Goal: Find specific page/section: Find specific page/section

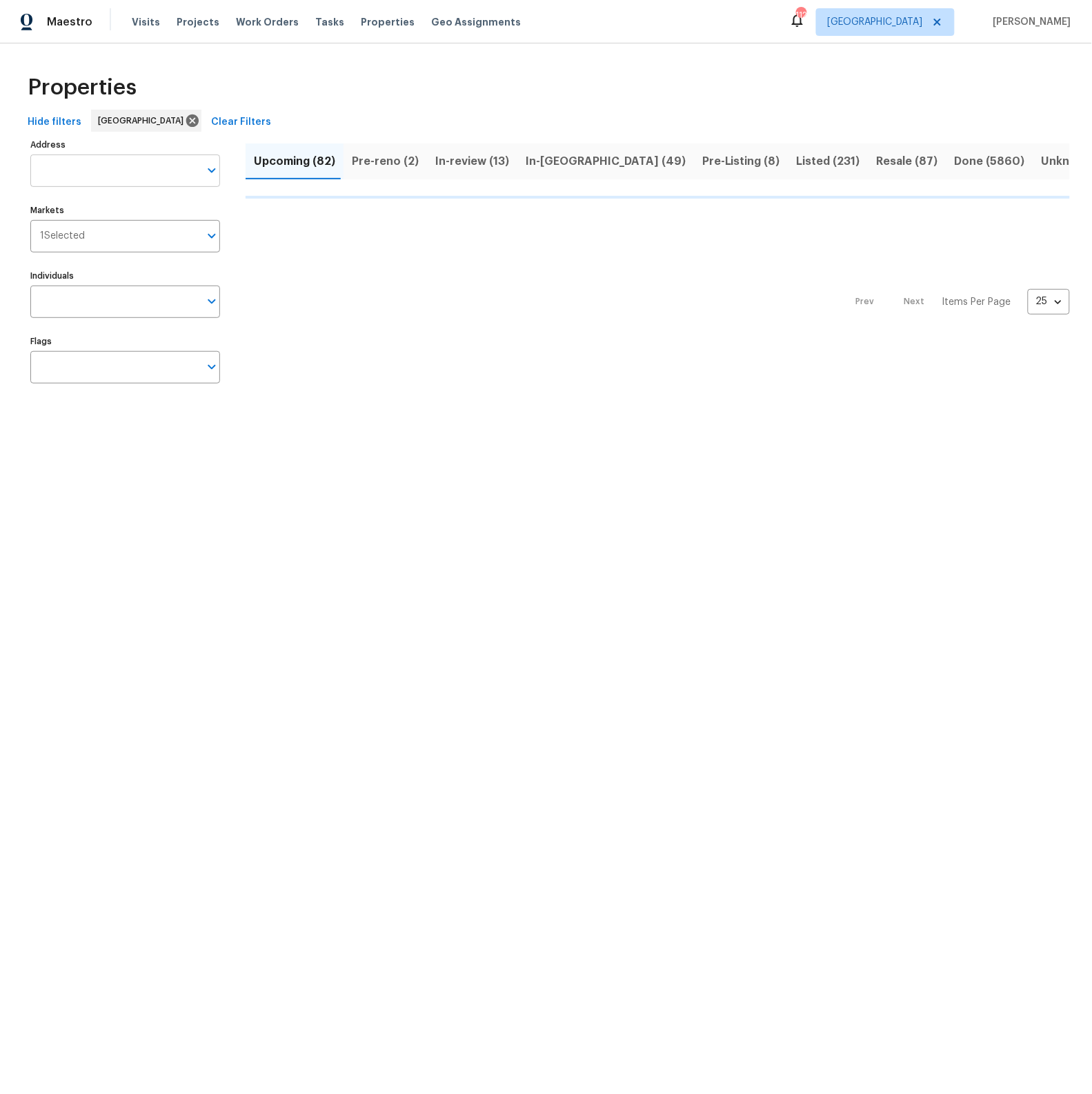
click at [60, 171] on input "Address" at bounding box center [115, 170] width 169 height 33
type input "1014"
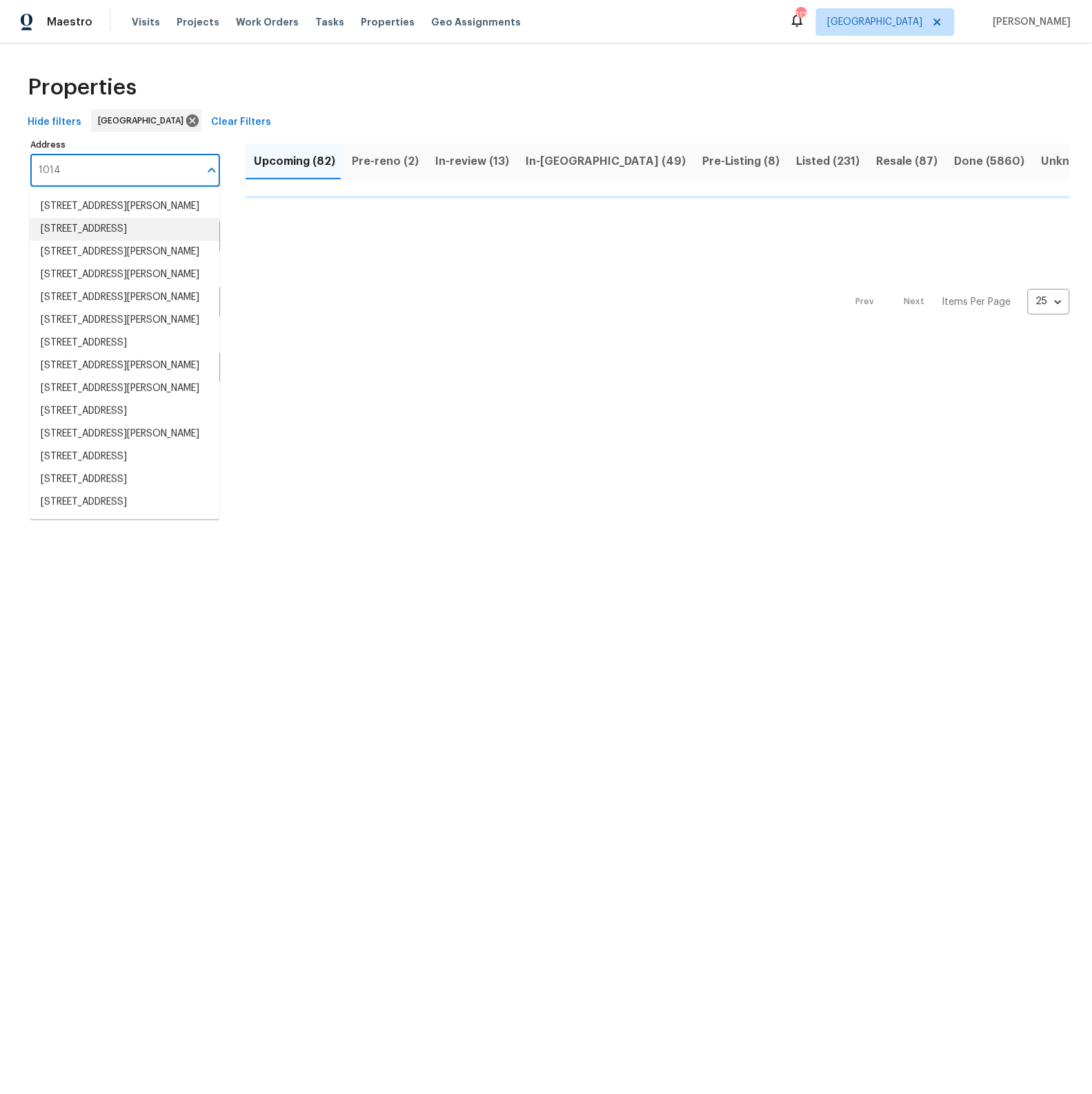
click at [76, 226] on li "[STREET_ADDRESS]" at bounding box center [124, 229] width 190 height 23
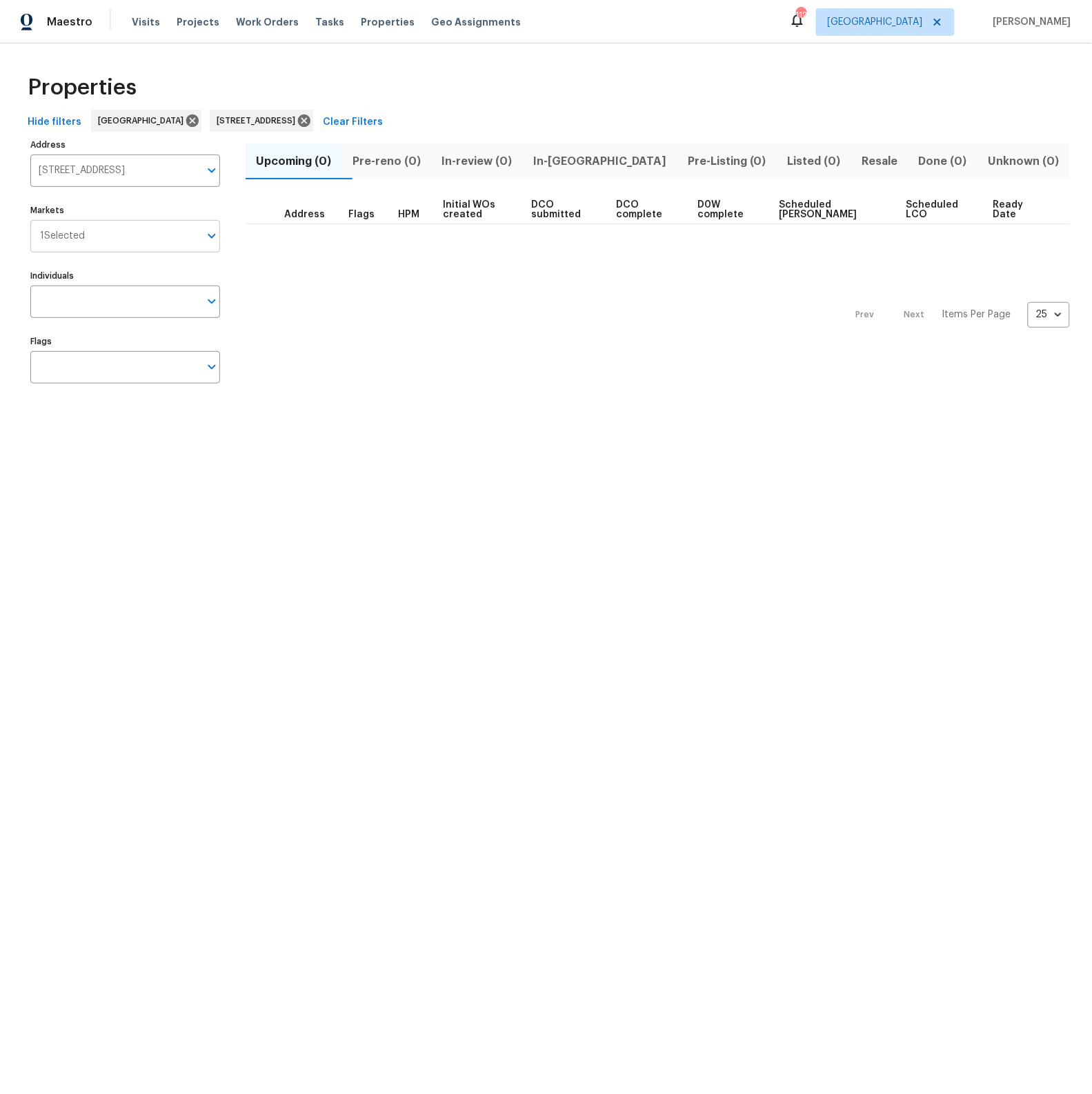
click at [211, 236] on icon "Open" at bounding box center [211, 236] width 7 height 5
click at [215, 235] on icon "Open" at bounding box center [211, 236] width 7 height 5
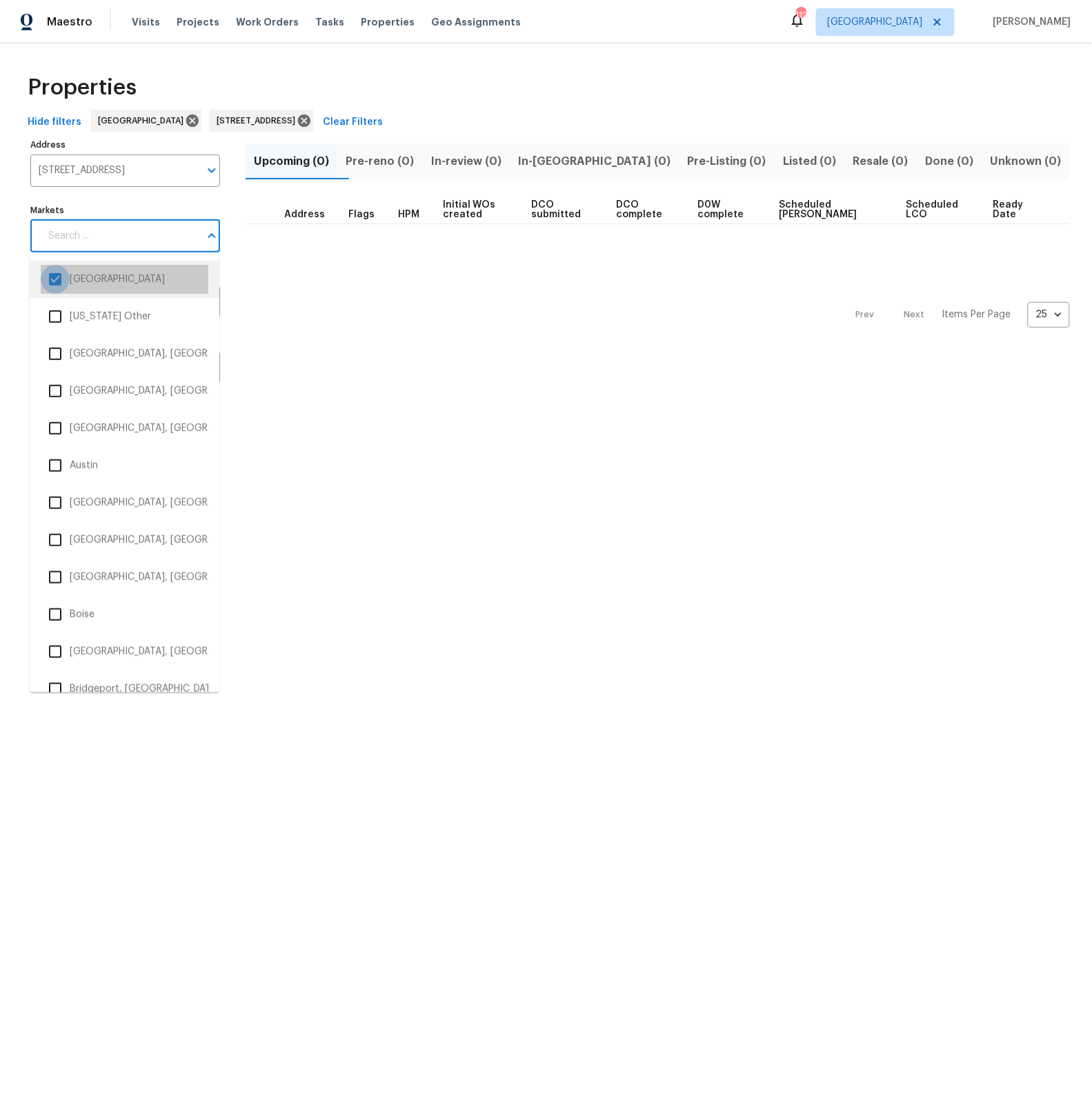
click at [57, 279] on input "checkbox" at bounding box center [55, 279] width 29 height 29
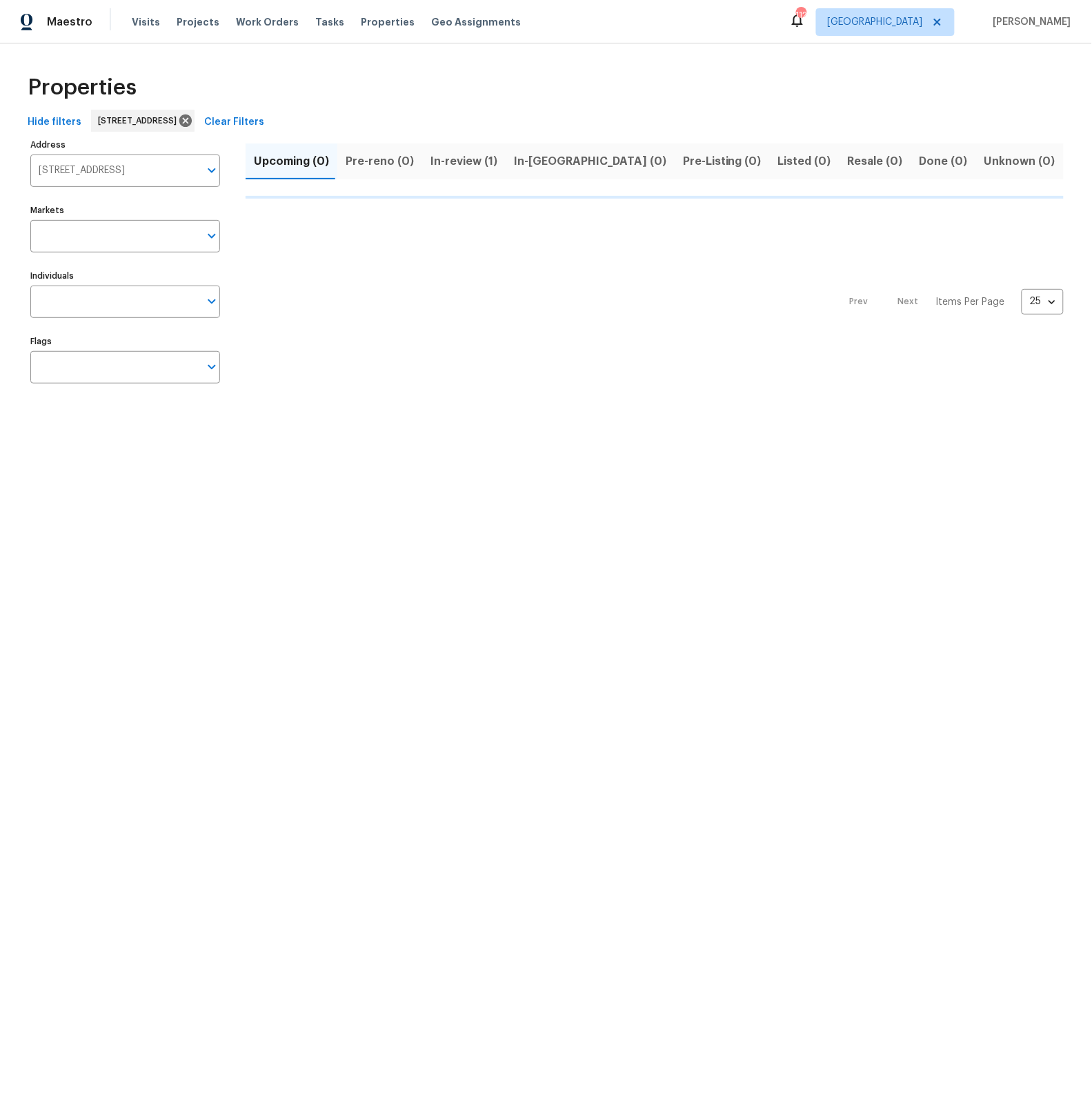
click at [462, 164] on span "In-review (1)" at bounding box center [464, 161] width 67 height 20
type input "1014 Bahia Vista Dr Richmond TX 77406"
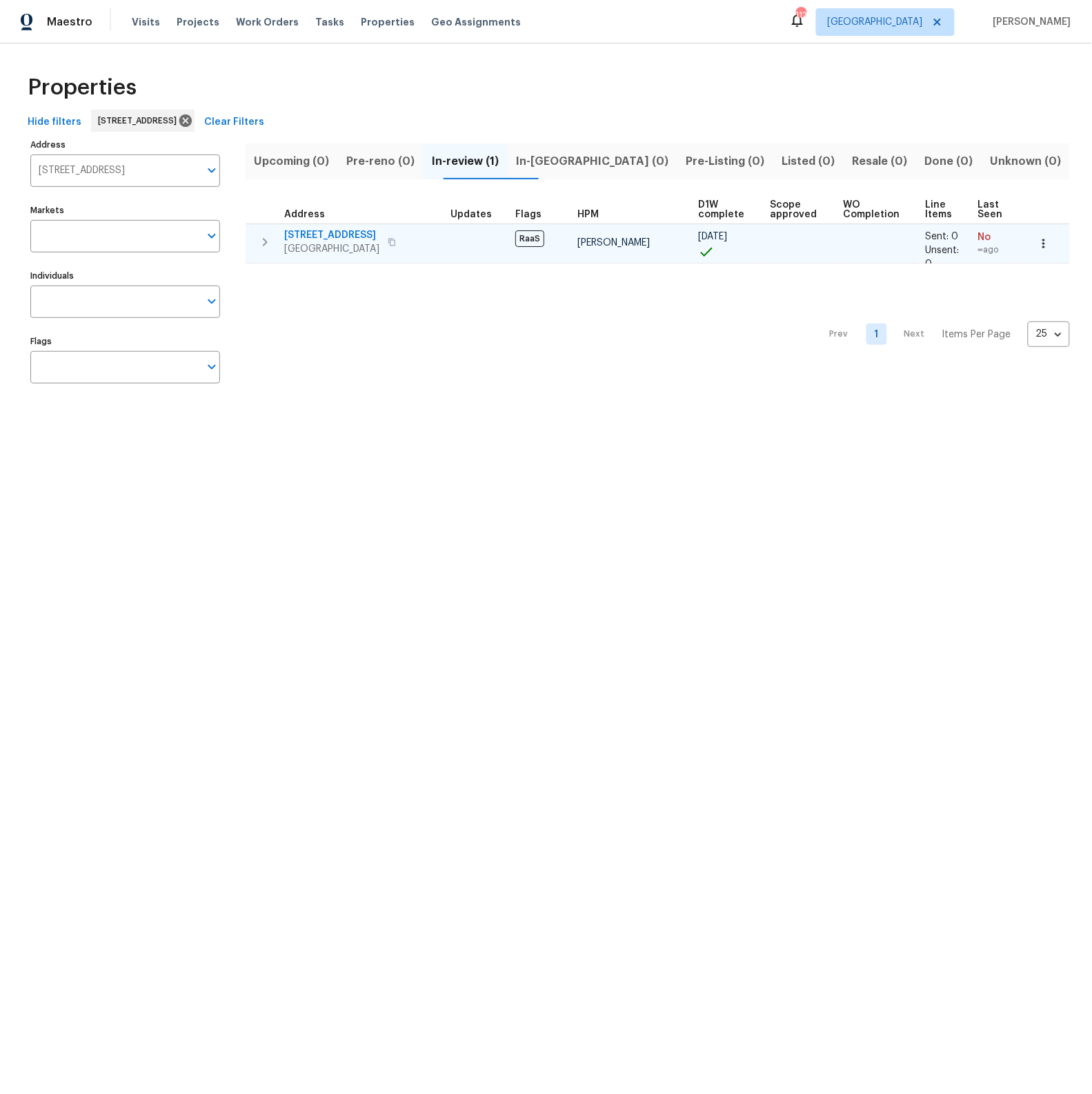
click at [341, 235] on span "1014 Bahia Vista Dr" at bounding box center [332, 235] width 95 height 14
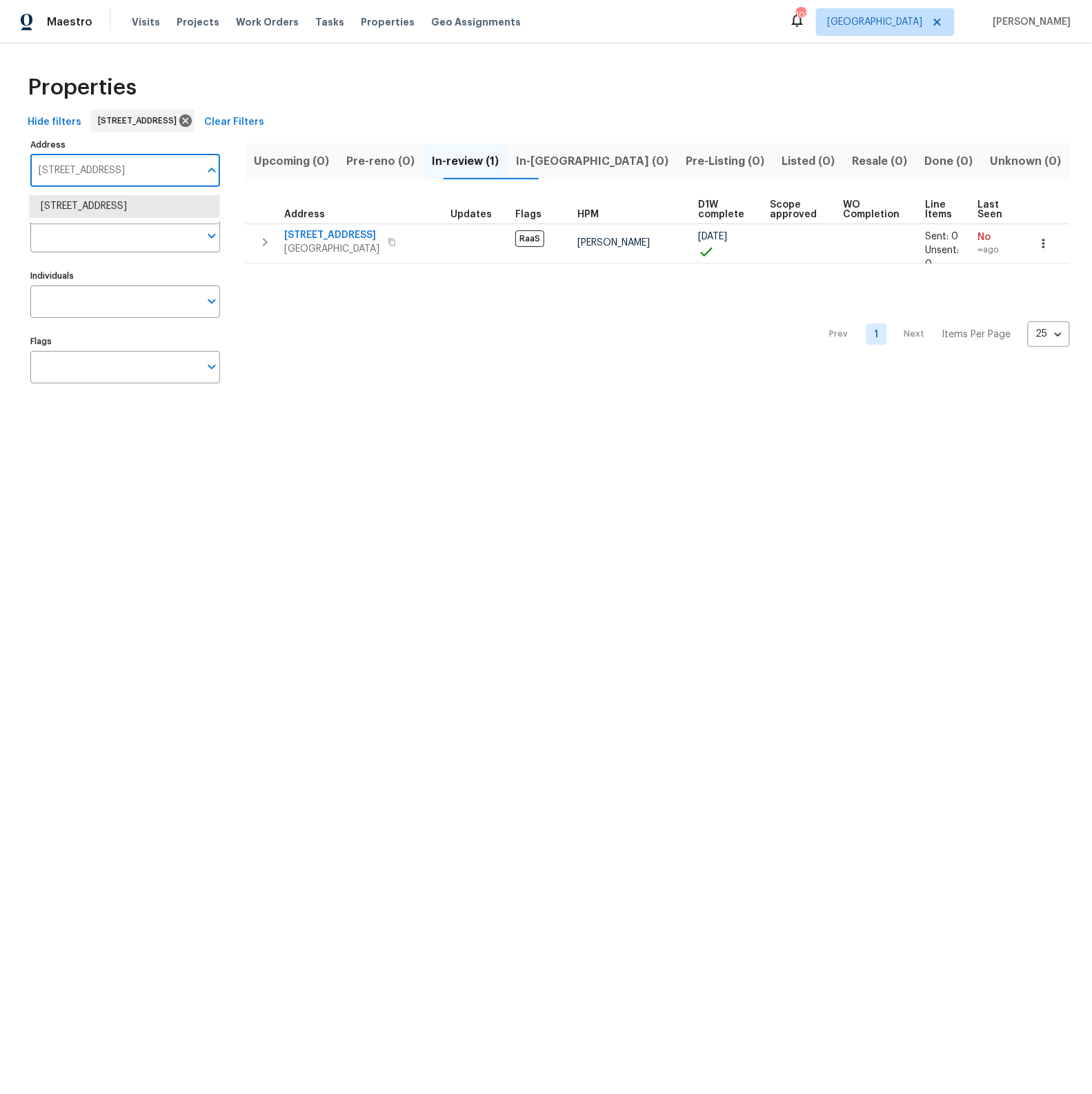
click at [159, 167] on input "1014 Bahia Vista Dr Richmond TX 77406" at bounding box center [115, 170] width 169 height 33
click at [127, 172] on input "1014 Bahia Vista Dr Richmond TX 77406" at bounding box center [115, 170] width 169 height 33
type input "1441 se"
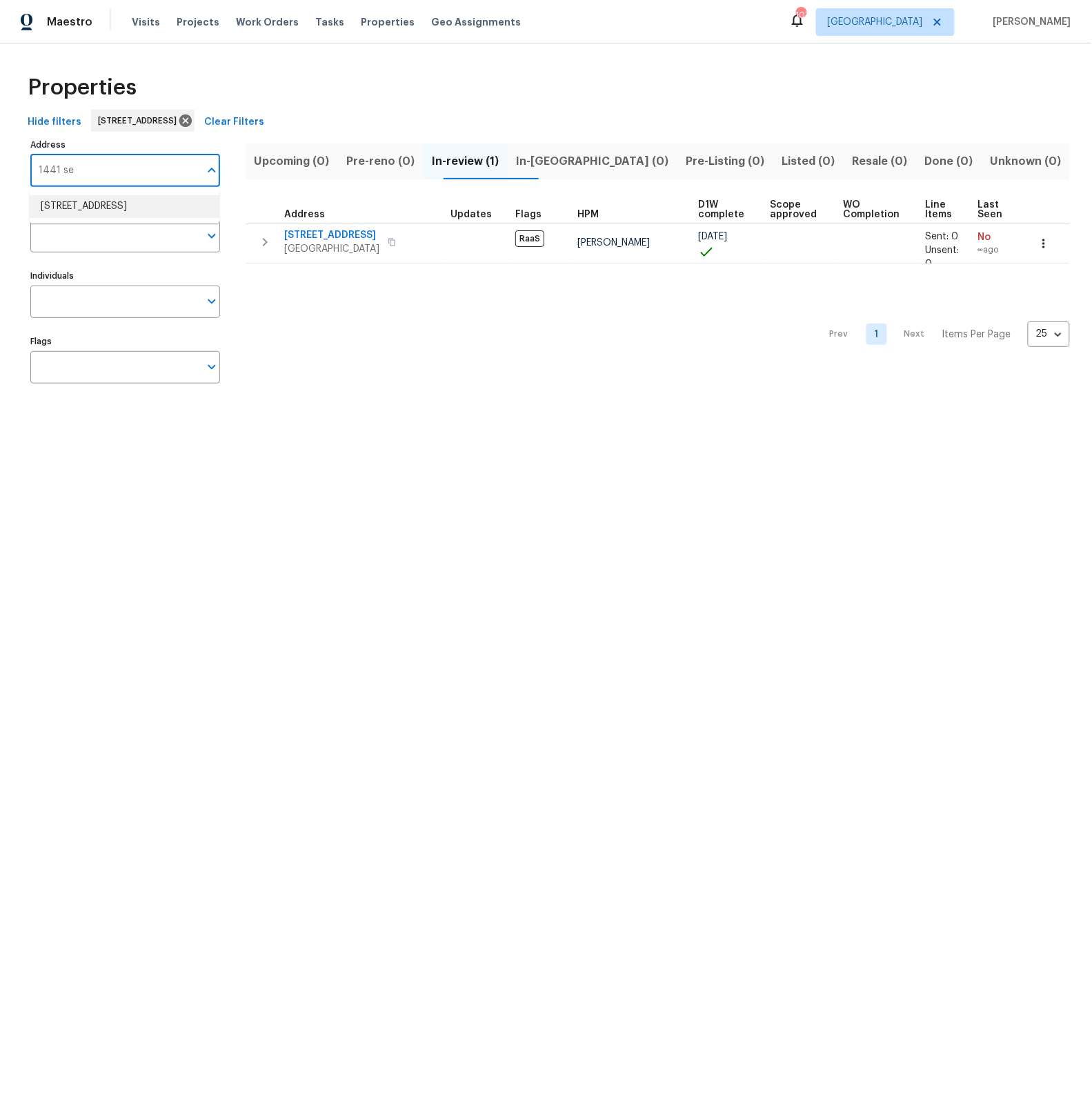
click at [84, 207] on li "1441 SE 20th Rd Homestead FL 33035" at bounding box center [124, 206] width 190 height 23
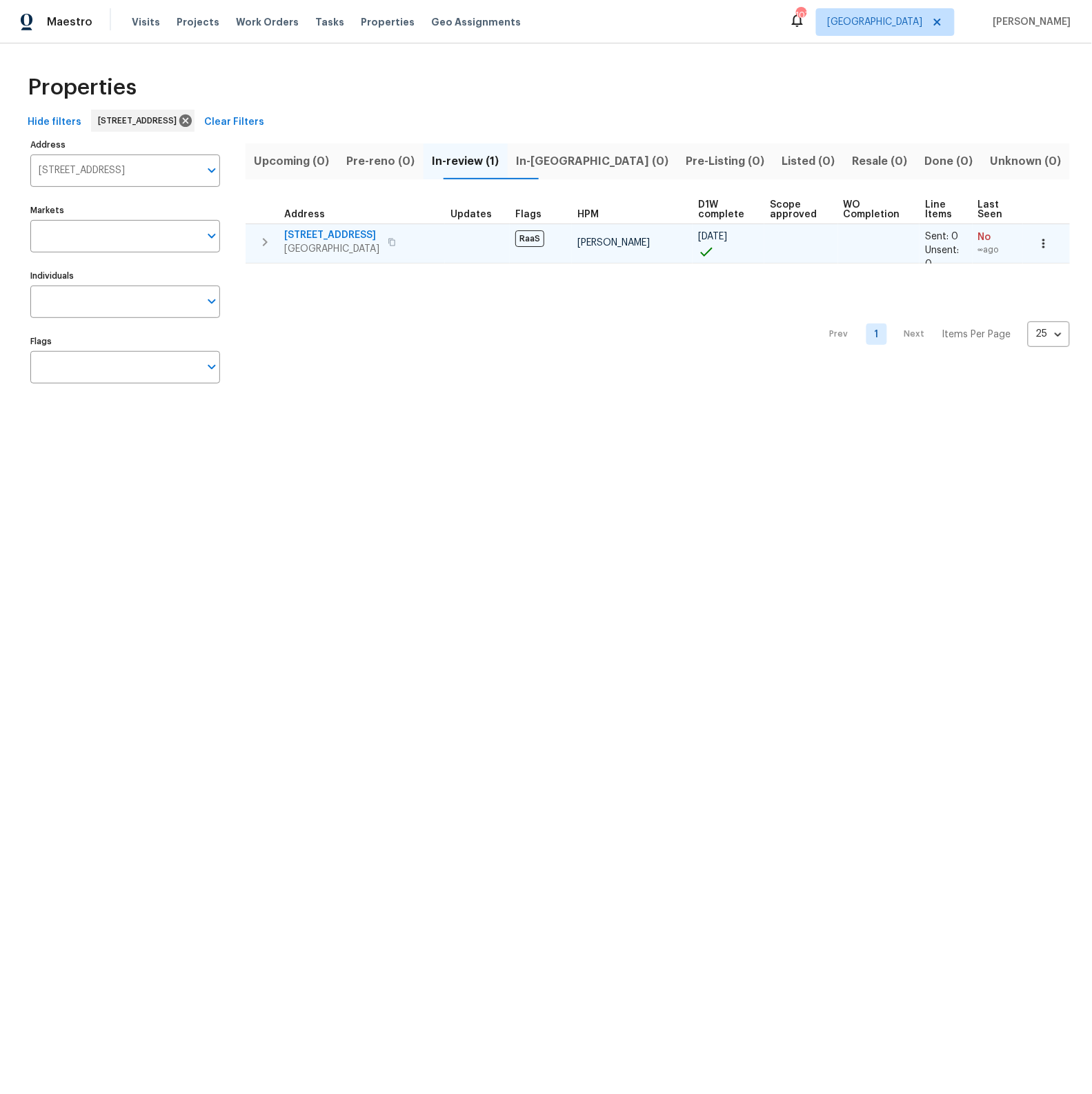
click at [343, 234] on span "1441 SE 20th Rd" at bounding box center [332, 235] width 95 height 14
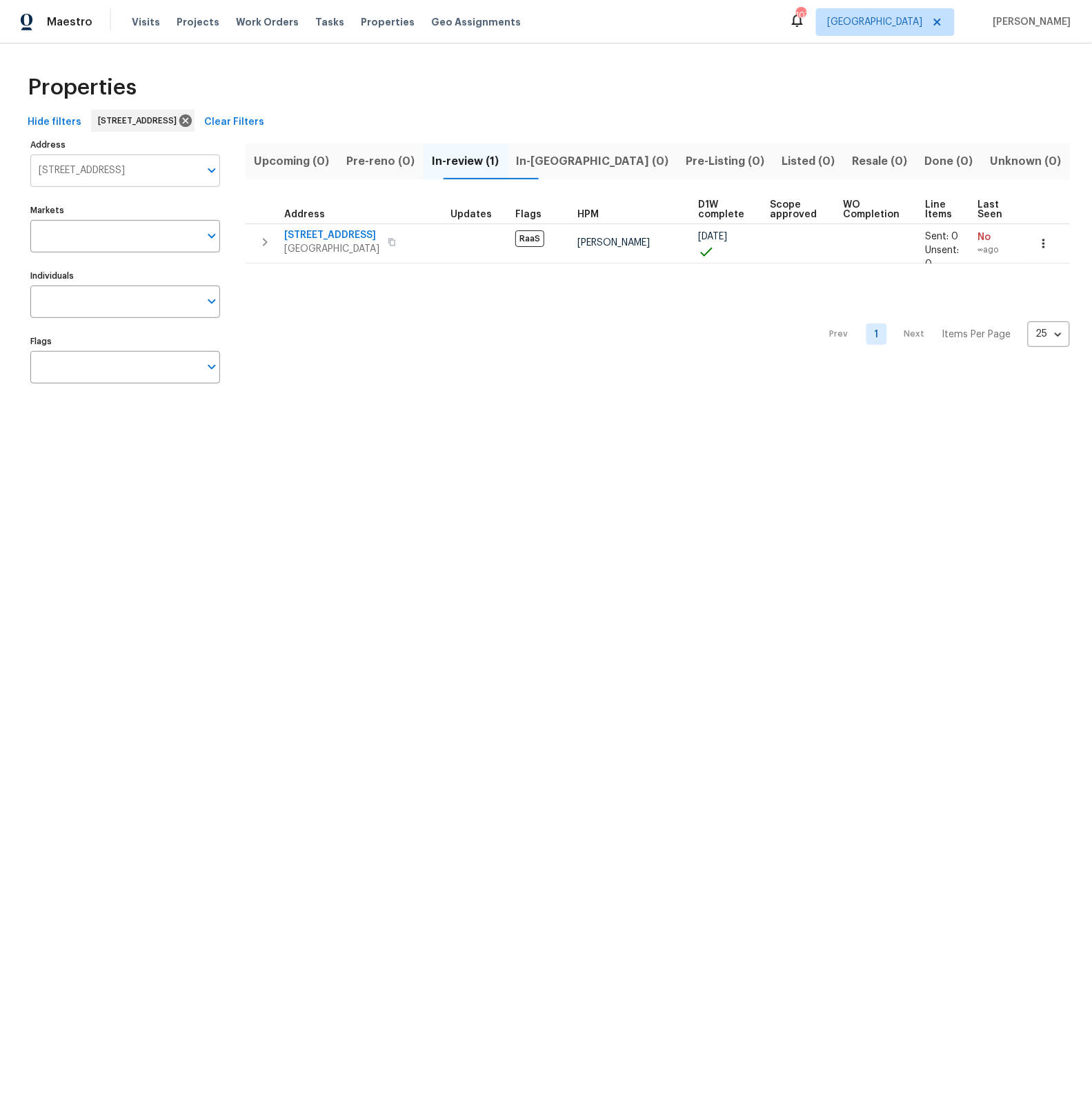
click at [211, 167] on icon "Open" at bounding box center [212, 170] width 17 height 17
click at [123, 205] on li "1441 SE 20th Rd Homestead FL 33035" at bounding box center [124, 206] width 190 height 23
click at [123, 205] on div "Markets Markets" at bounding box center [125, 226] width 190 height 52
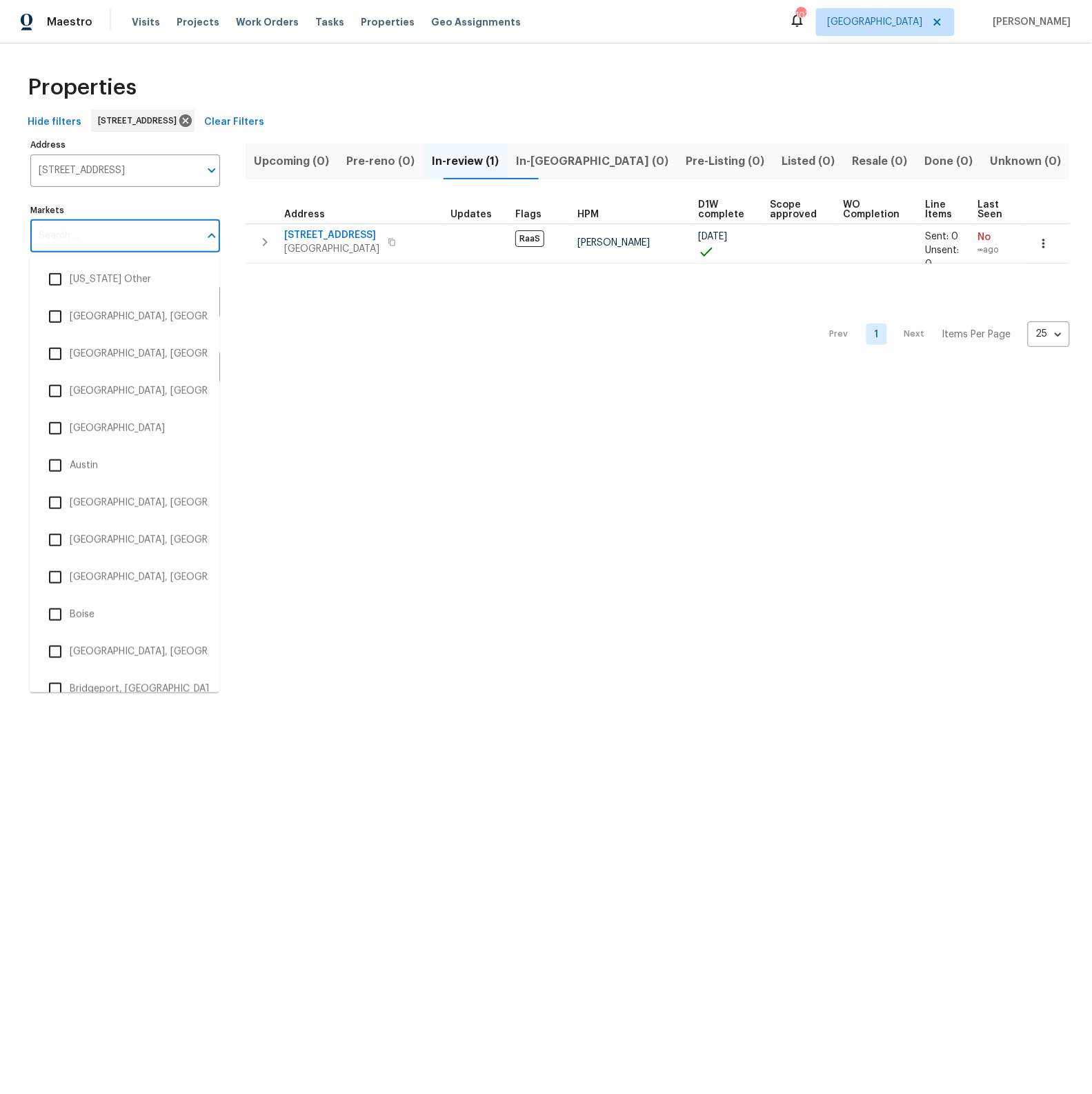
scroll to position [0, 0]
click at [125, 172] on input "1441 SE 20th Rd Homestead FL 33035" at bounding box center [115, 170] width 169 height 33
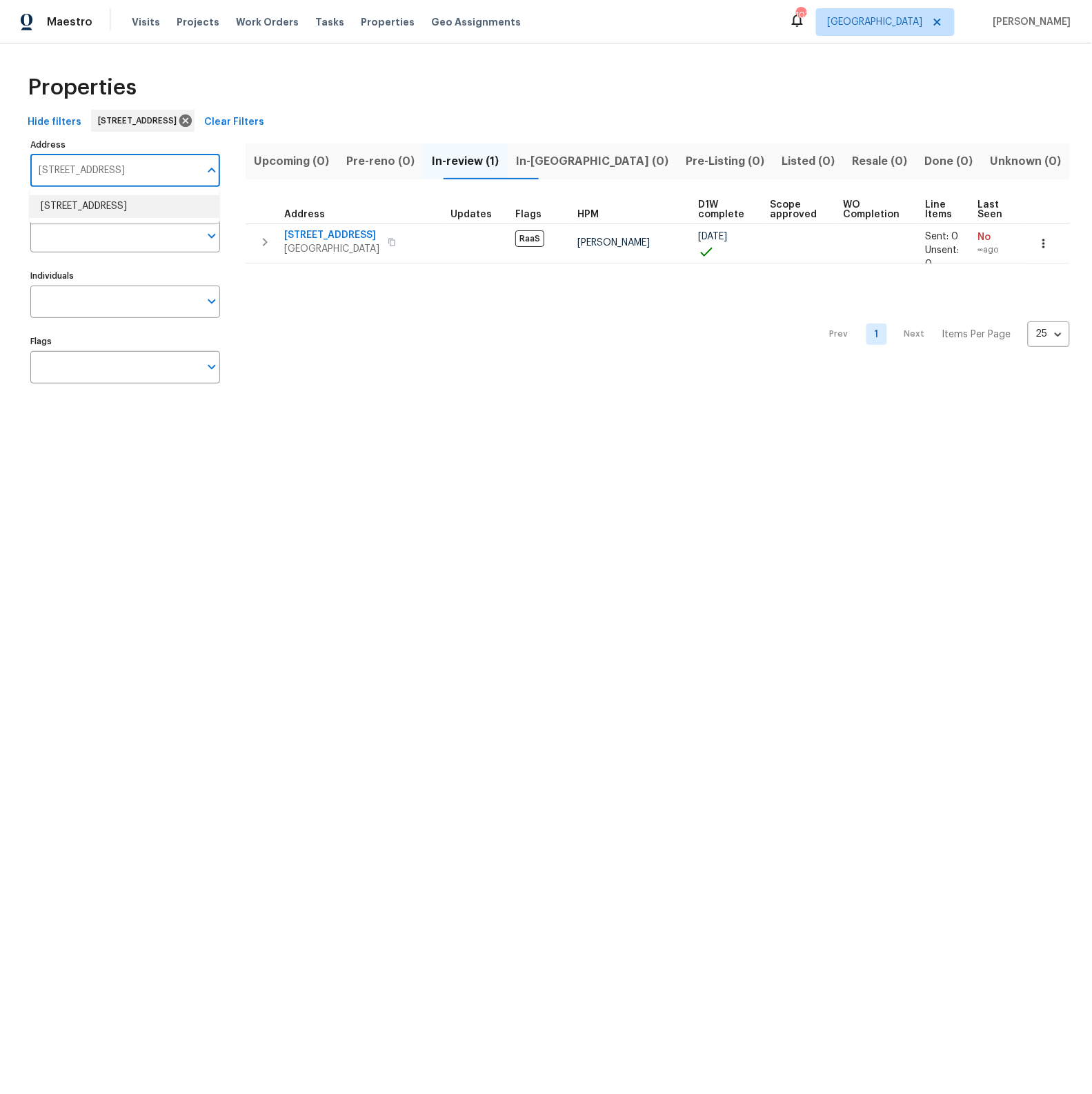
click at [125, 172] on input "1441 SE 20th Rd Homestead FL 33035" at bounding box center [115, 170] width 169 height 33
type input "6359 stonehurst"
click at [119, 209] on li "6359 Stonehurst Cir Lake Worth FL 33467" at bounding box center [124, 206] width 190 height 23
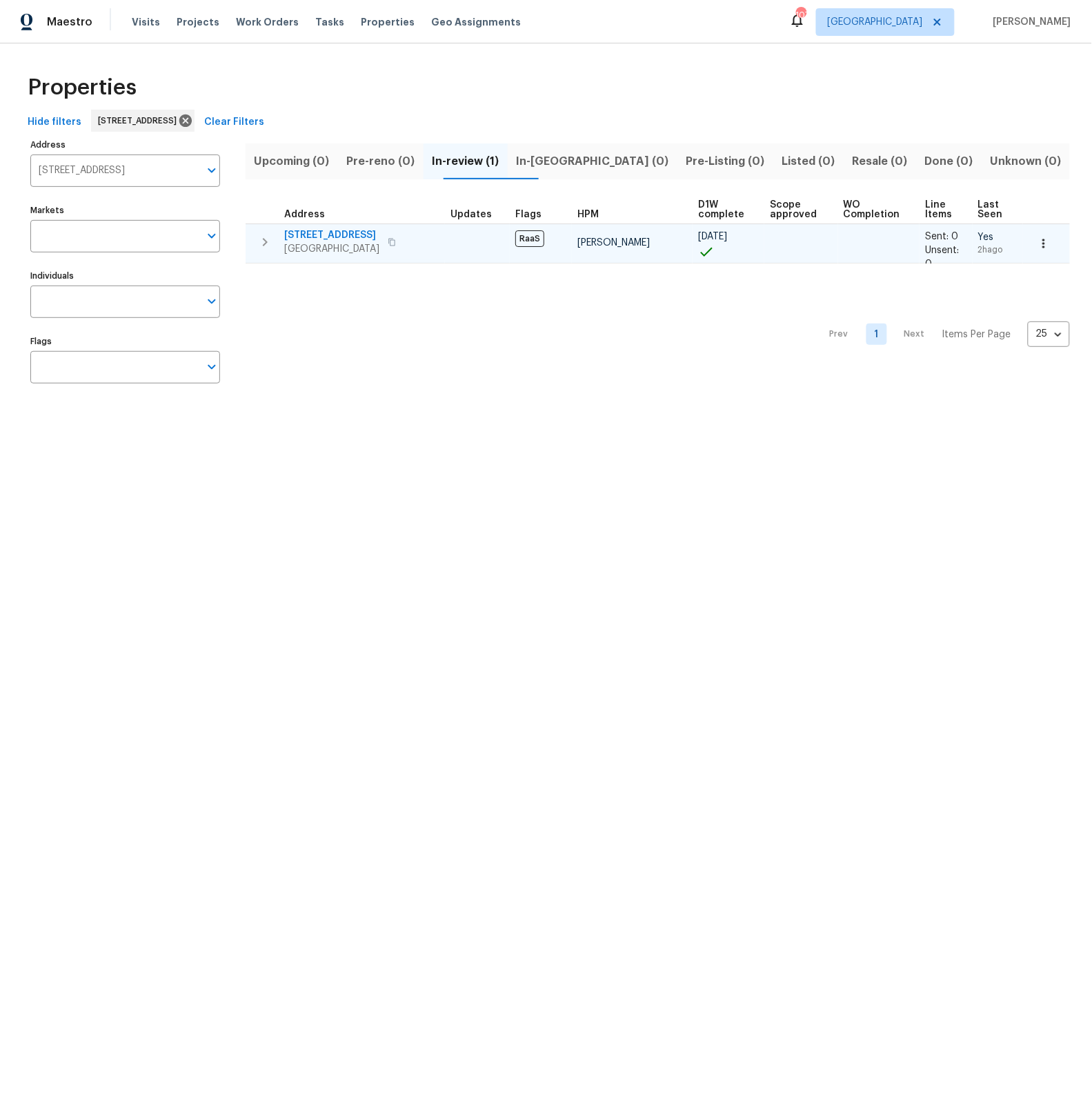
click at [362, 237] on span "6359 Stonehurst Cir" at bounding box center [332, 235] width 95 height 14
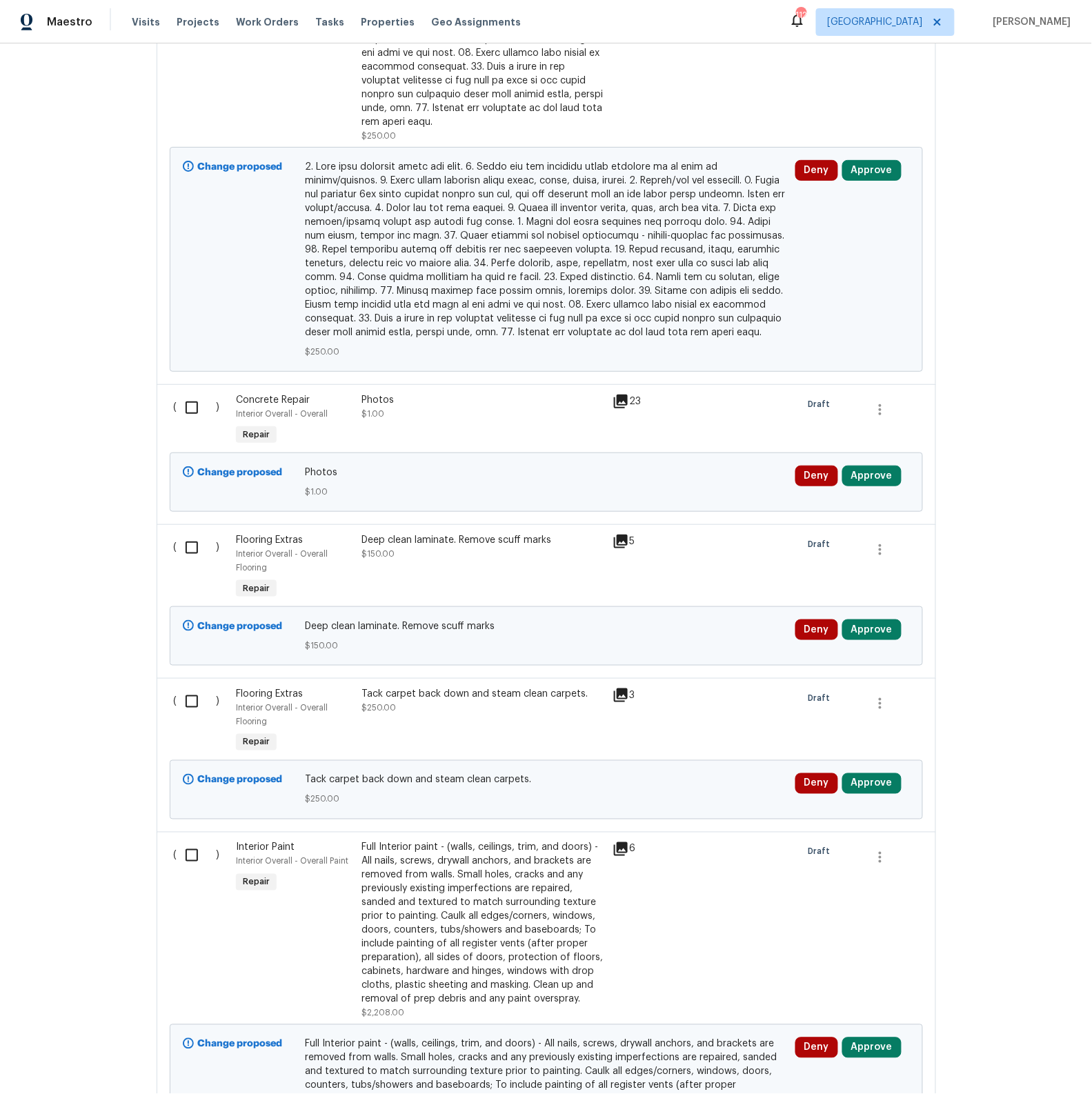
scroll to position [2137, 0]
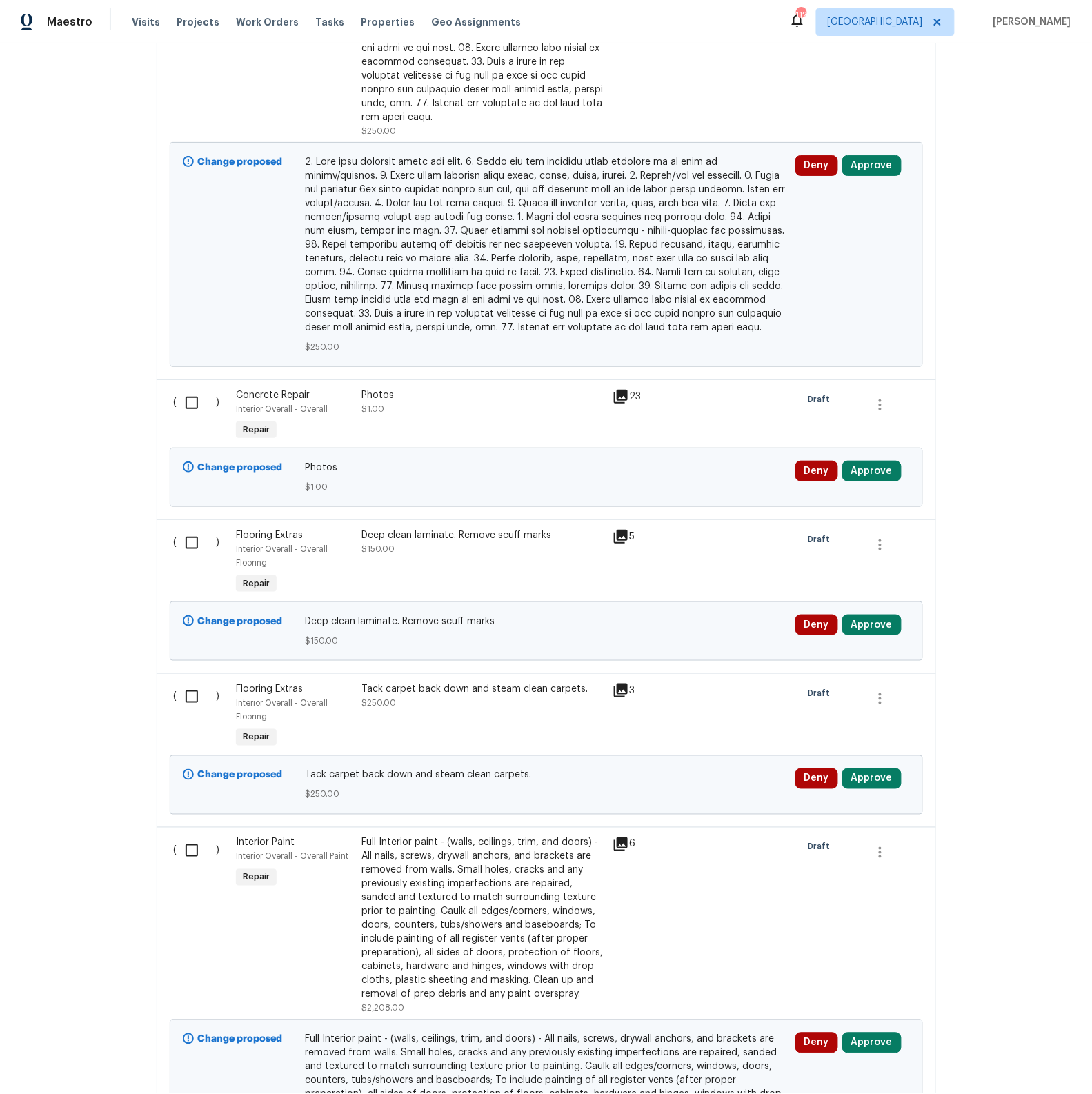
click at [624, 390] on icon at bounding box center [621, 396] width 14 height 14
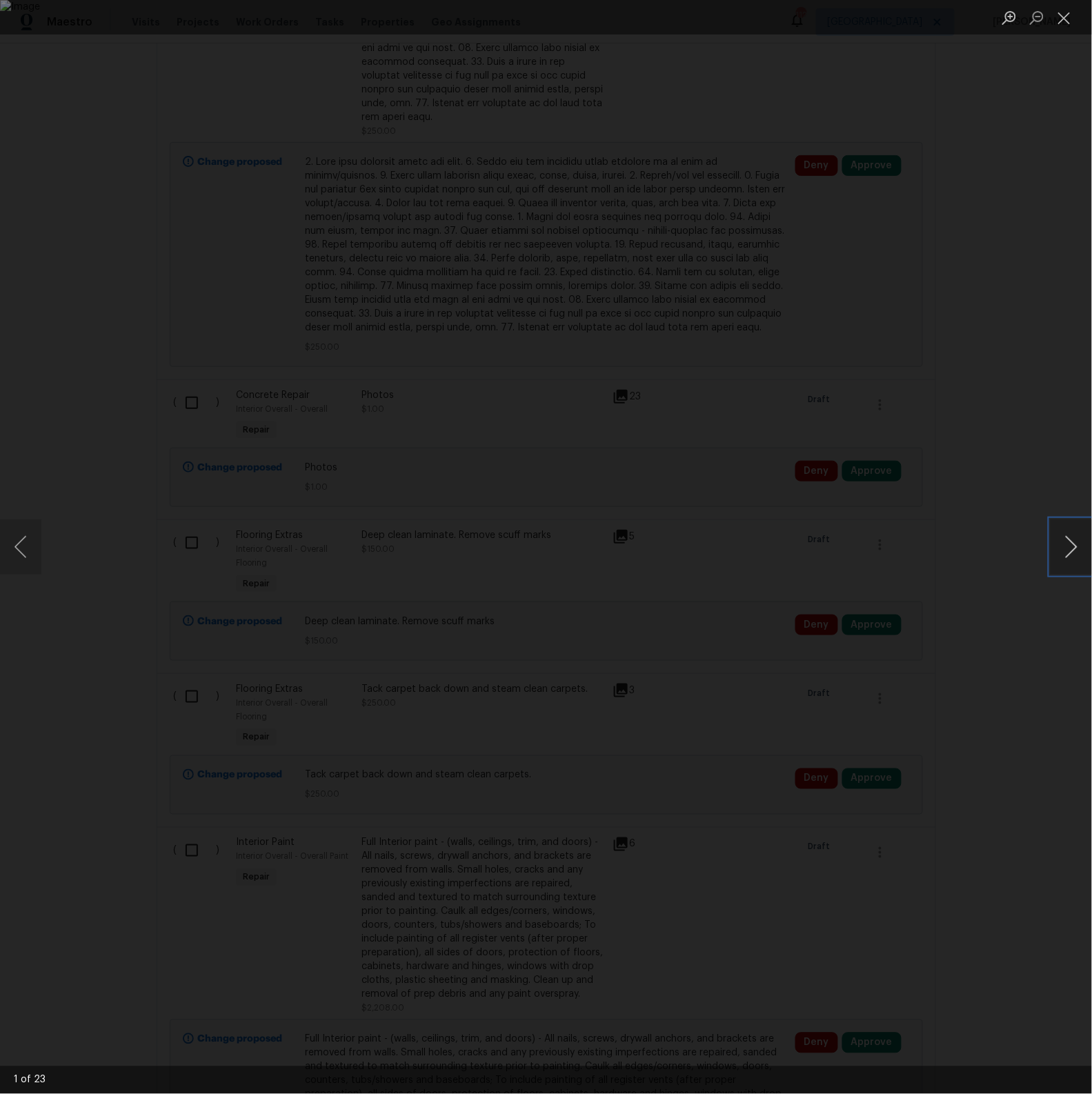
click at [1078, 554] on button "Next image" at bounding box center [1071, 547] width 41 height 55
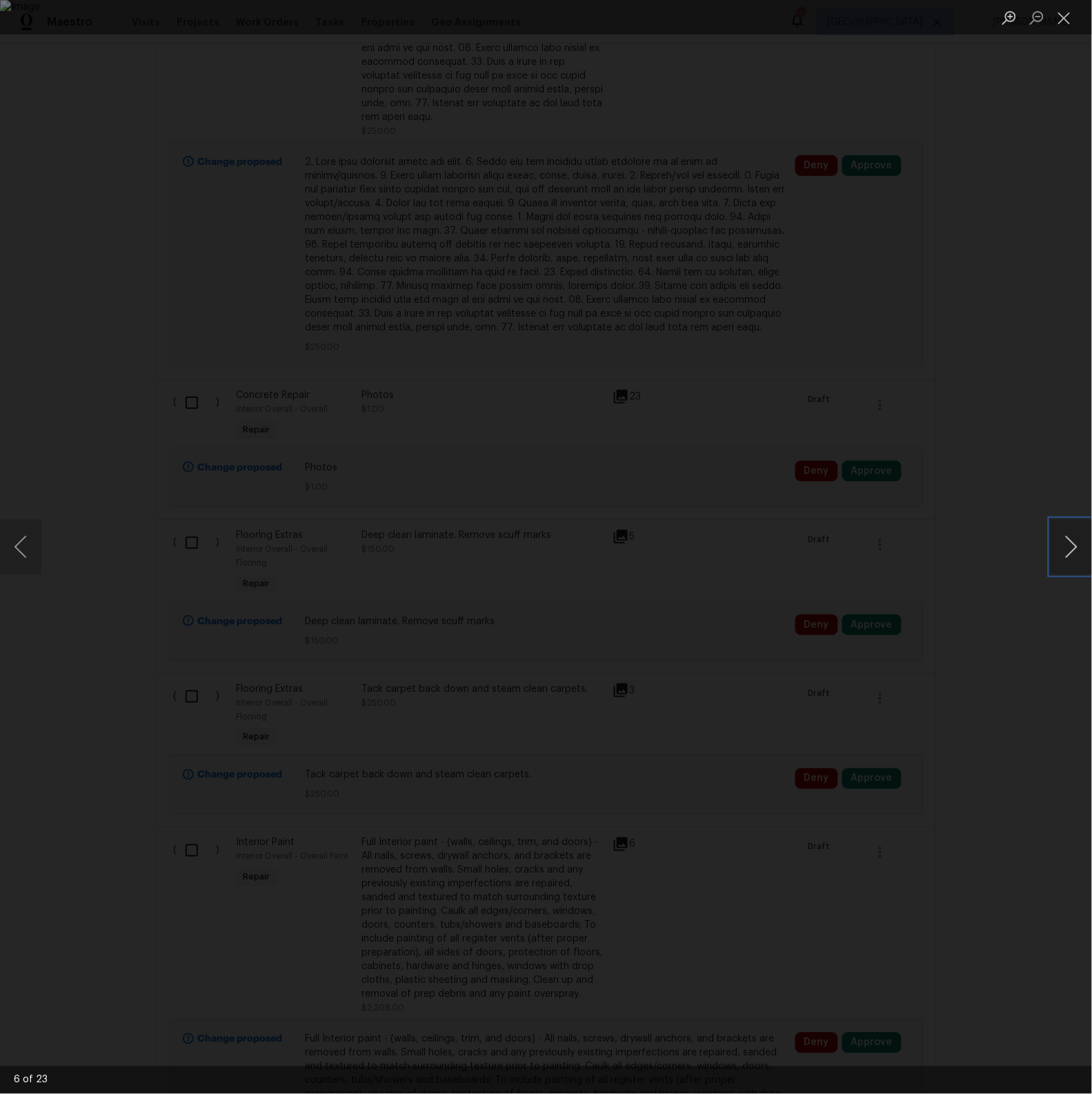
click at [1078, 554] on button "Next image" at bounding box center [1071, 547] width 41 height 55
click at [1064, 21] on button "Close lightbox" at bounding box center [1064, 17] width 28 height 24
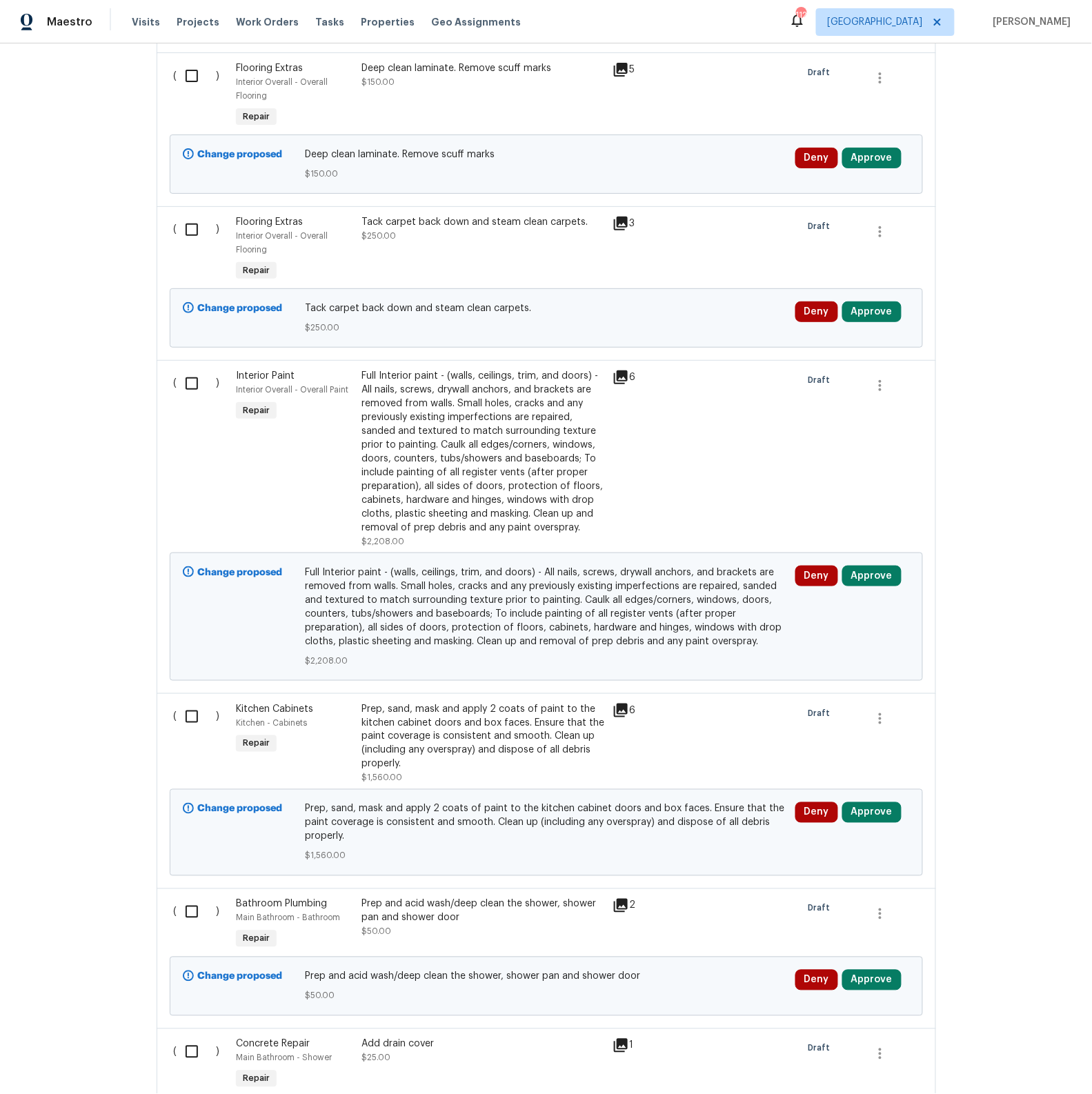
scroll to position [2616, 0]
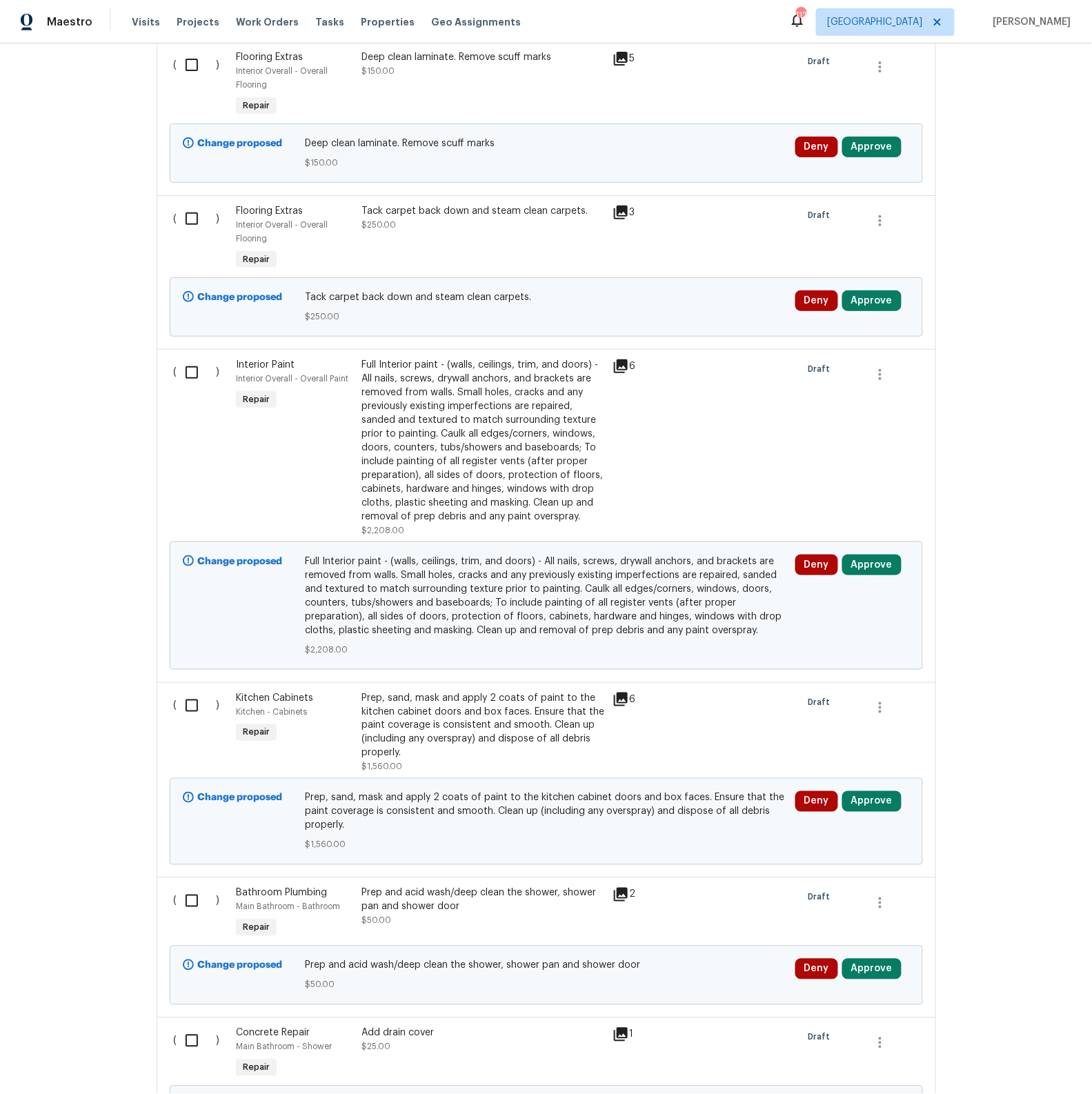
click at [557, 509] on div "Full Interior paint - (walls, ceilings, trim, and doors) - All nails, screws, d…" at bounding box center [483, 441] width 243 height 166
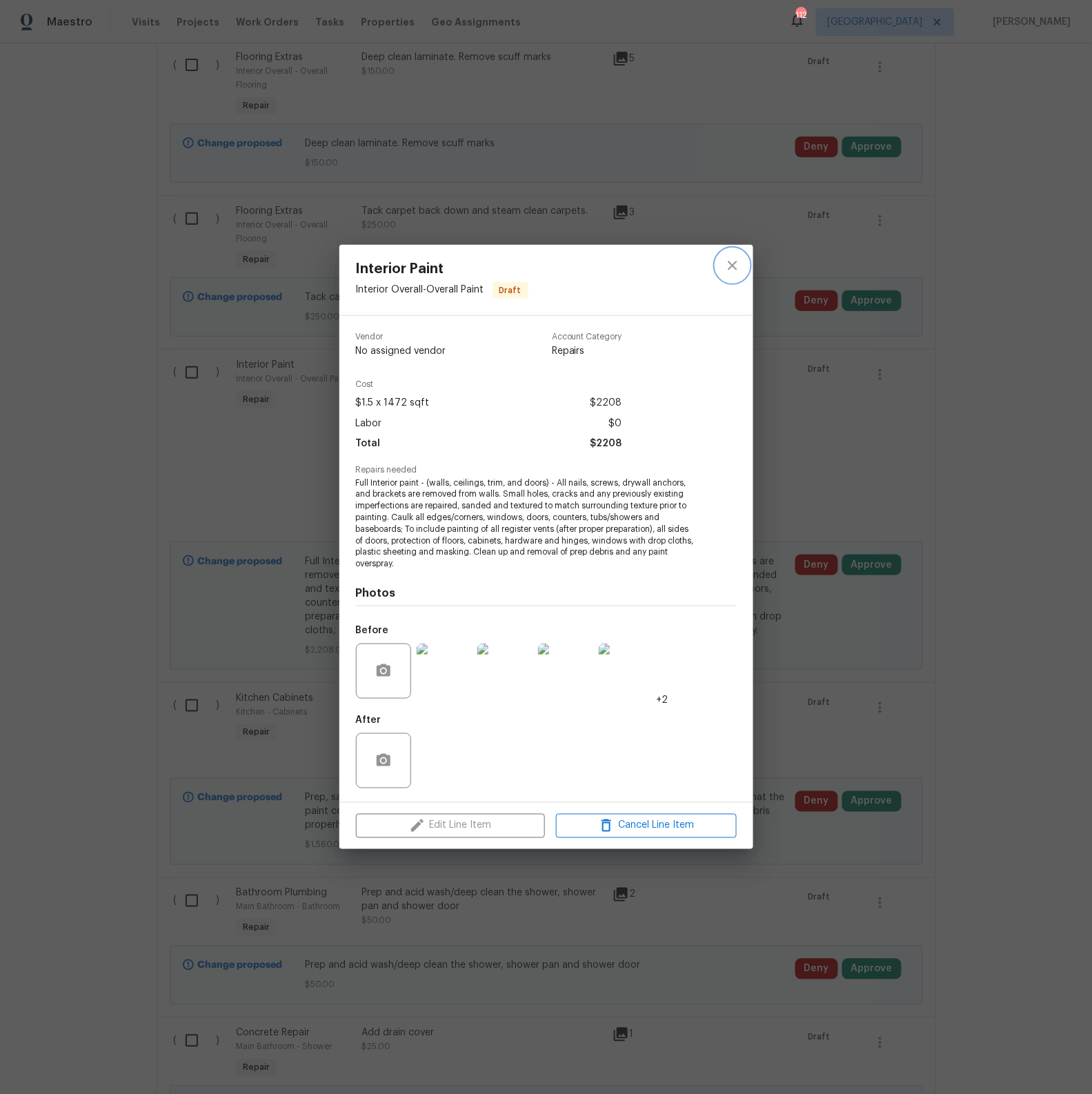
click at [733, 268] on icon "close" at bounding box center [733, 265] width 17 height 17
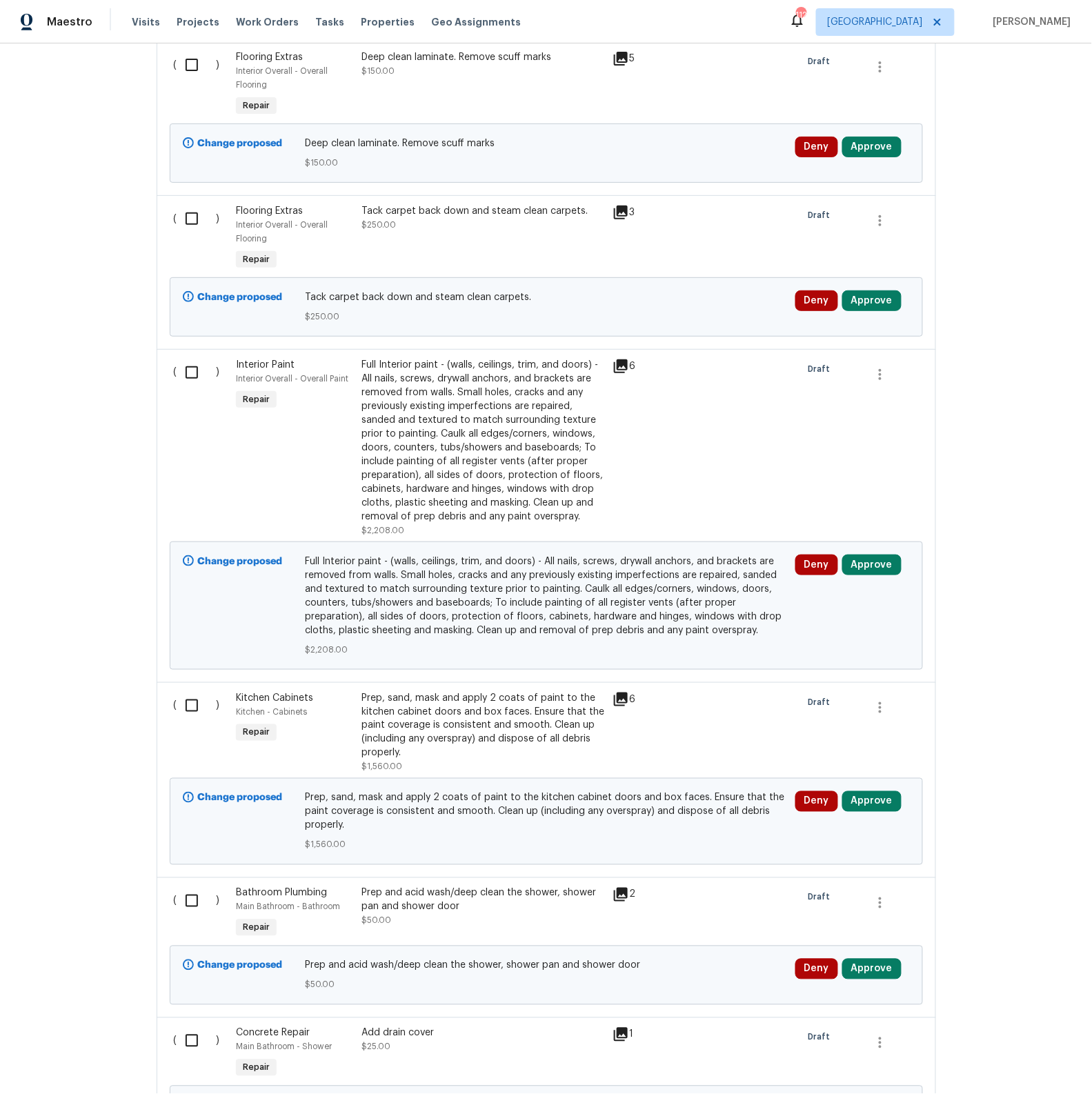
click at [621, 694] on icon at bounding box center [621, 699] width 14 height 14
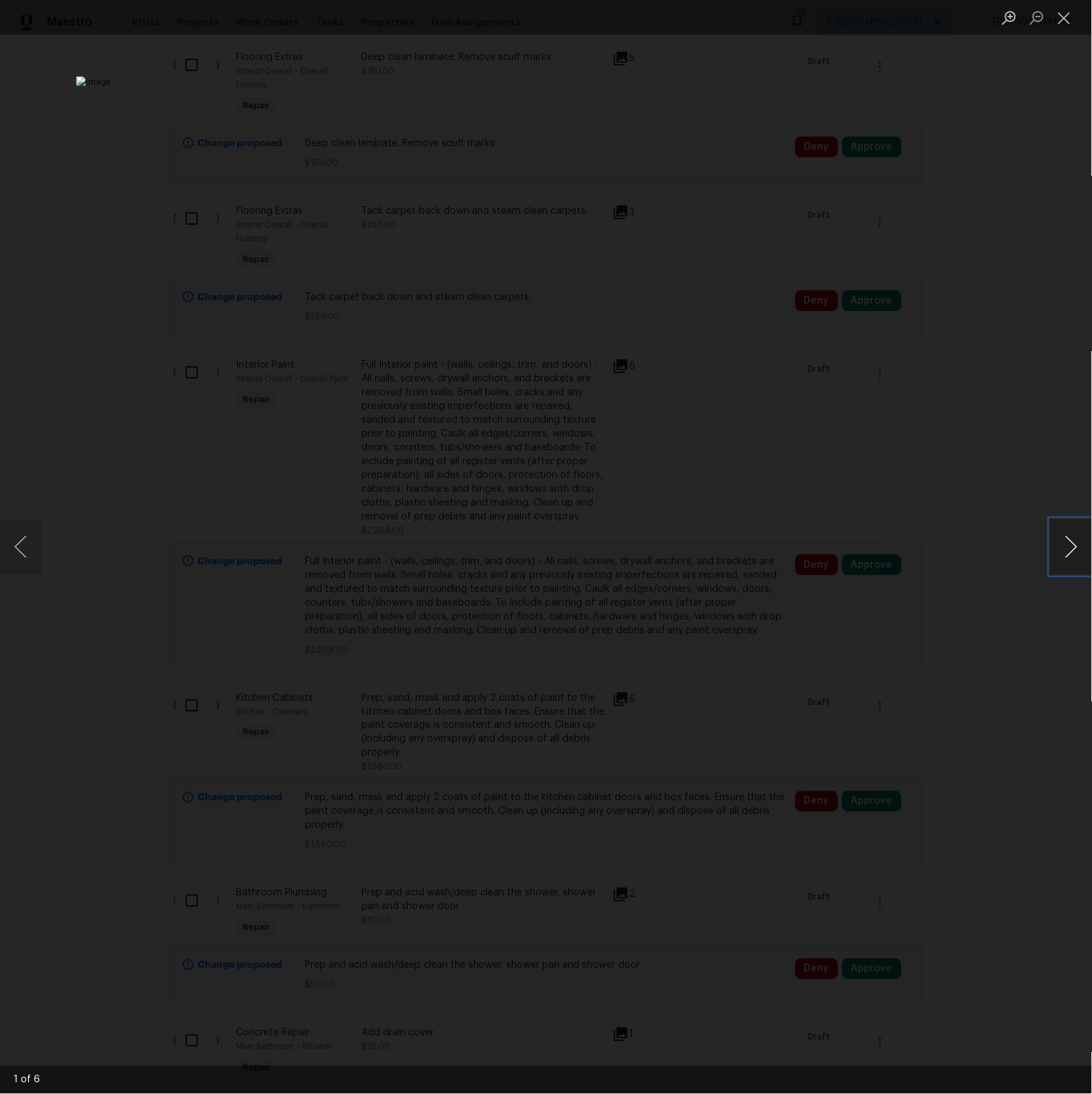
click at [1066, 554] on button "Next image" at bounding box center [1071, 547] width 41 height 55
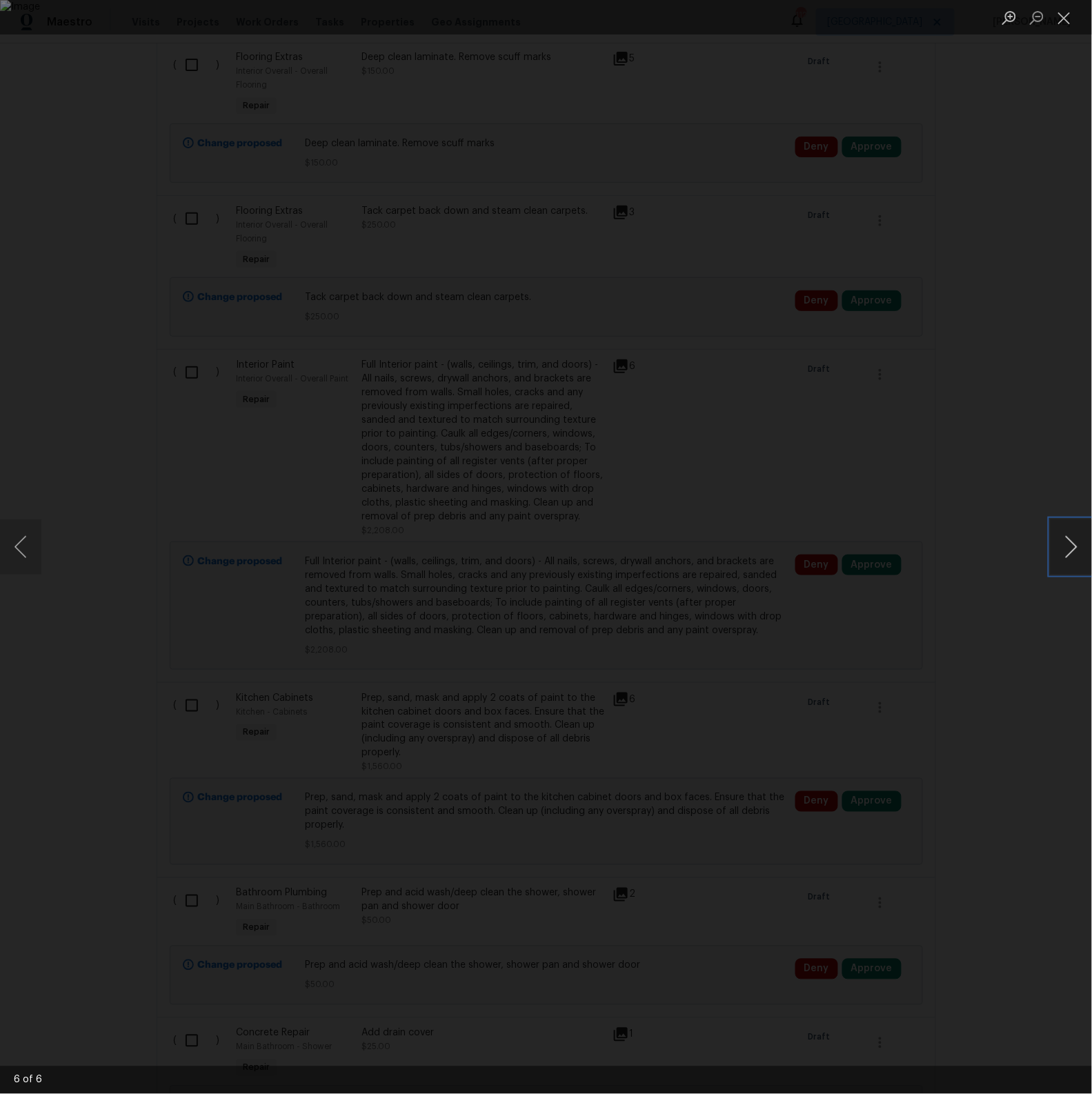
click at [1069, 546] on button "Next image" at bounding box center [1071, 547] width 41 height 55
click at [1067, 20] on button "Close lightbox" at bounding box center [1064, 17] width 28 height 24
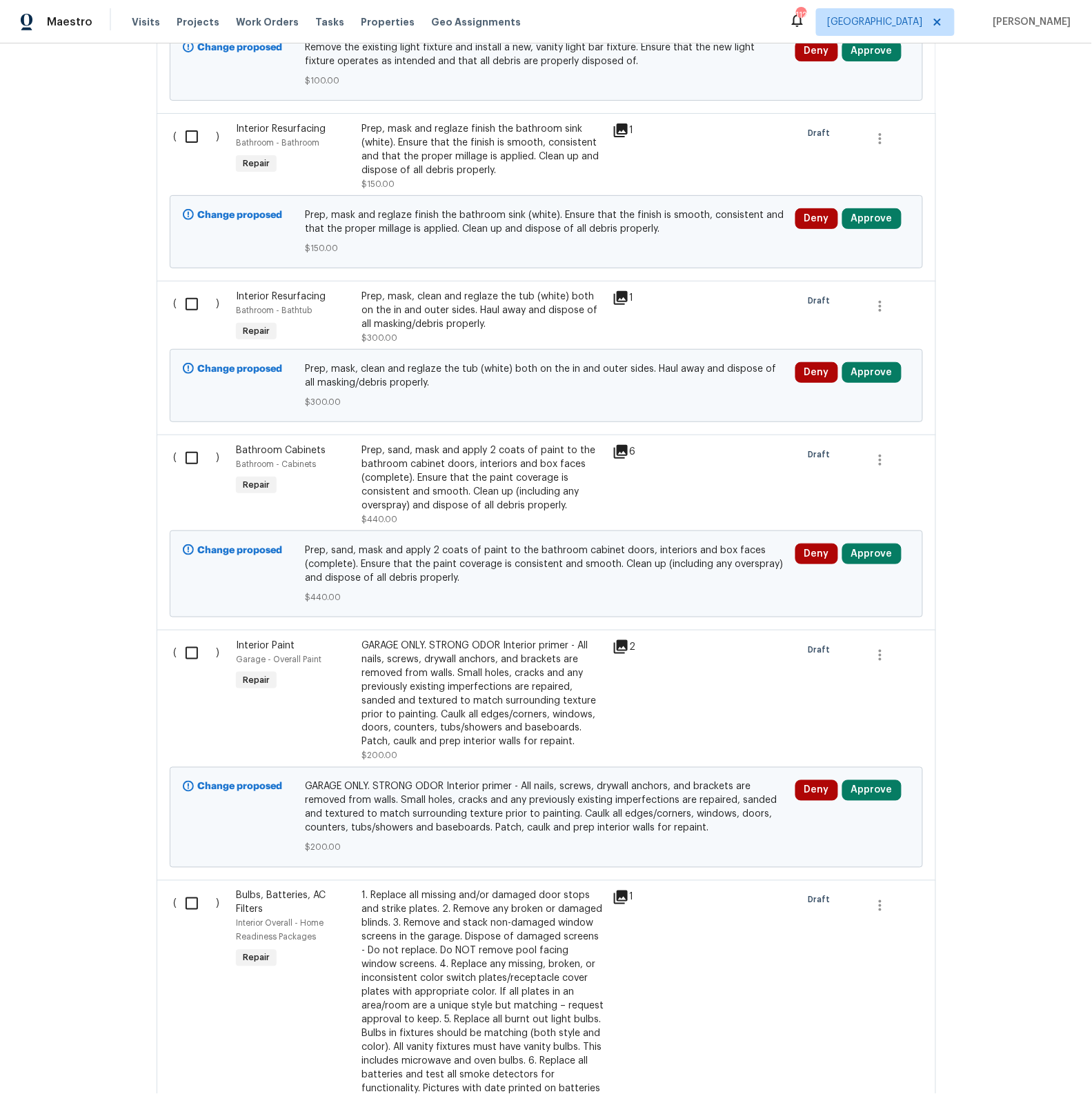
scroll to position [482, 0]
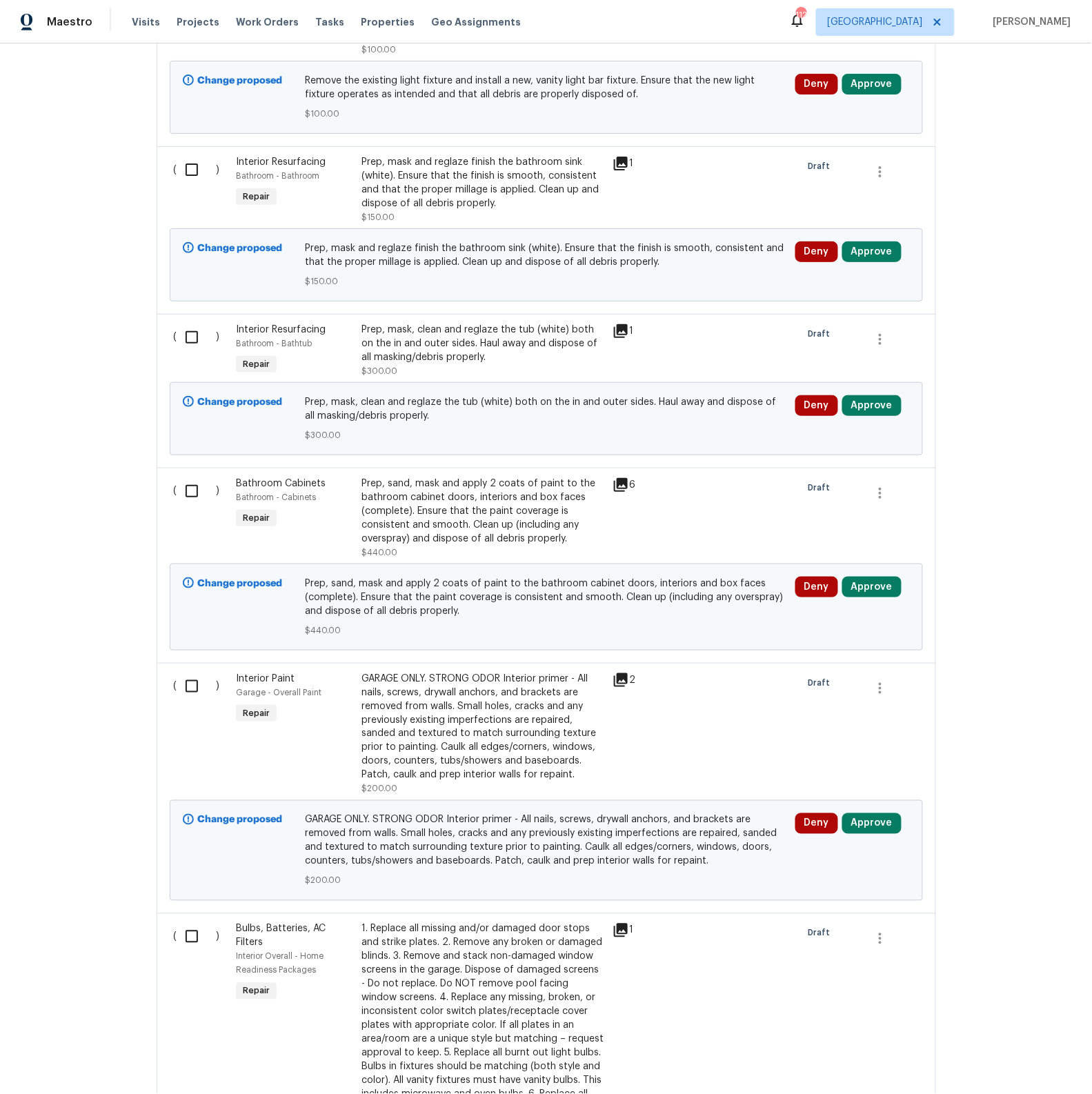
click at [625, 488] on icon at bounding box center [621, 484] width 17 height 17
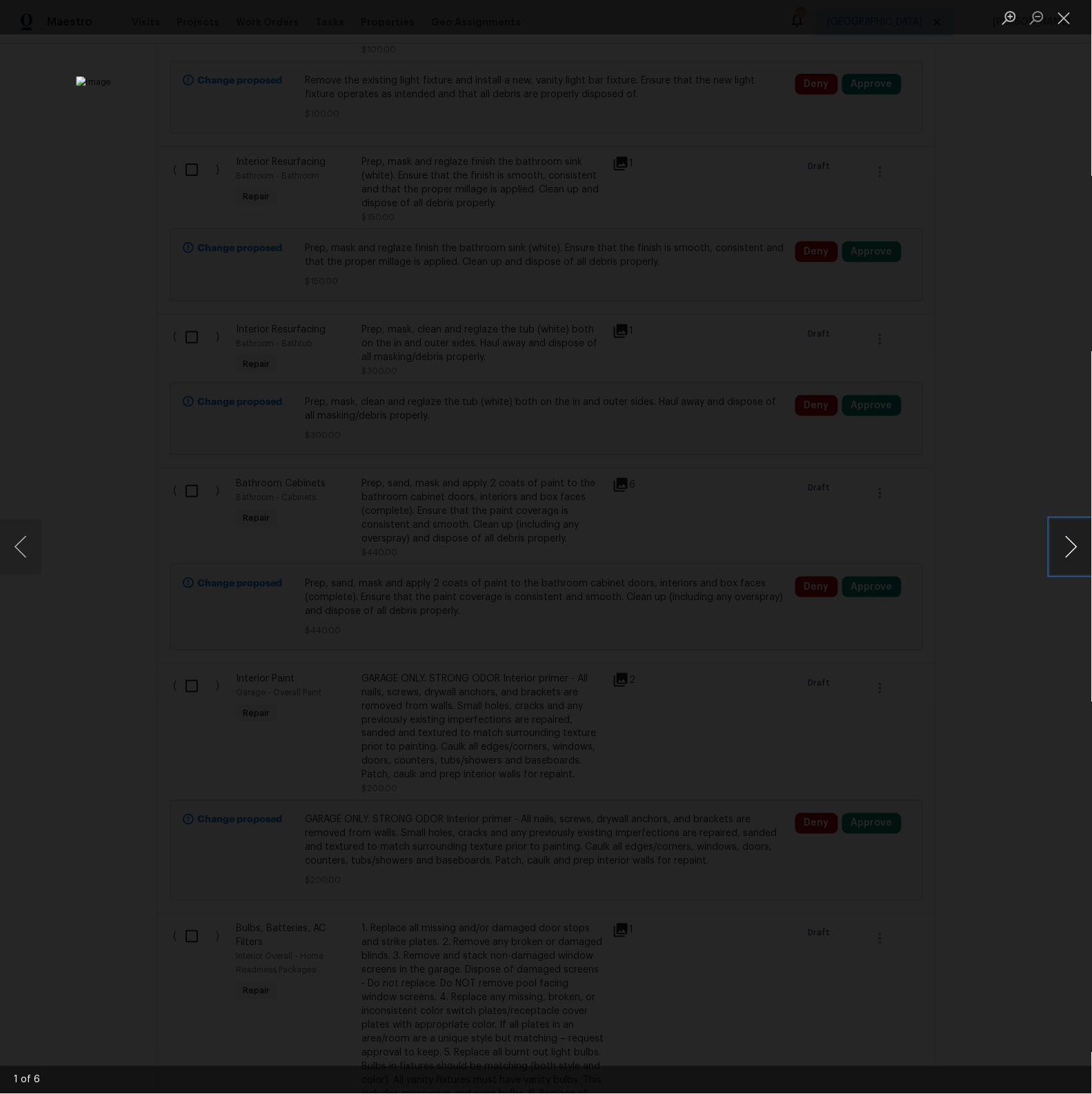
click at [1072, 554] on button "Next image" at bounding box center [1071, 547] width 41 height 55
click at [1066, 20] on button "Close lightbox" at bounding box center [1064, 17] width 28 height 24
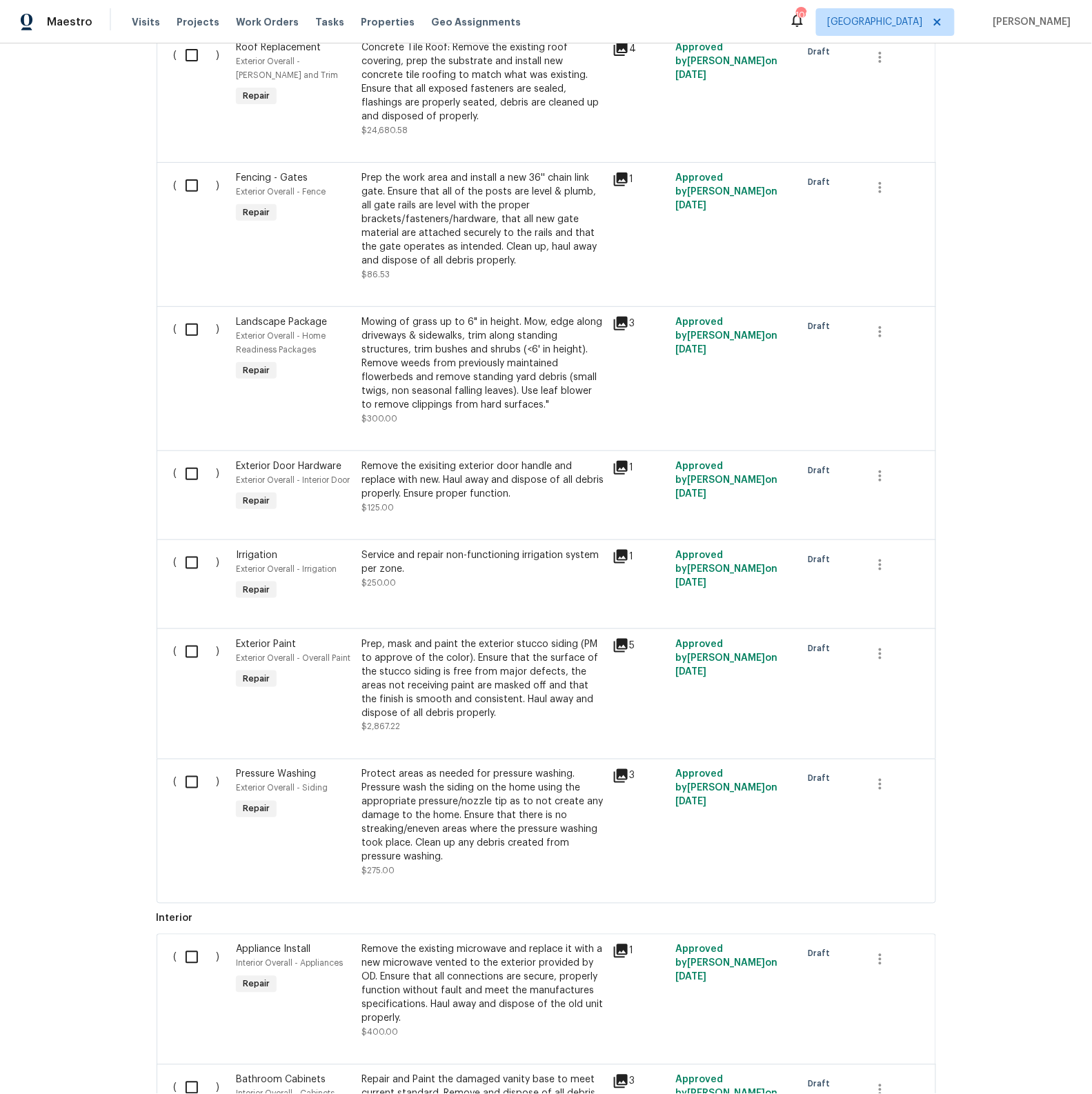
scroll to position [431, 0]
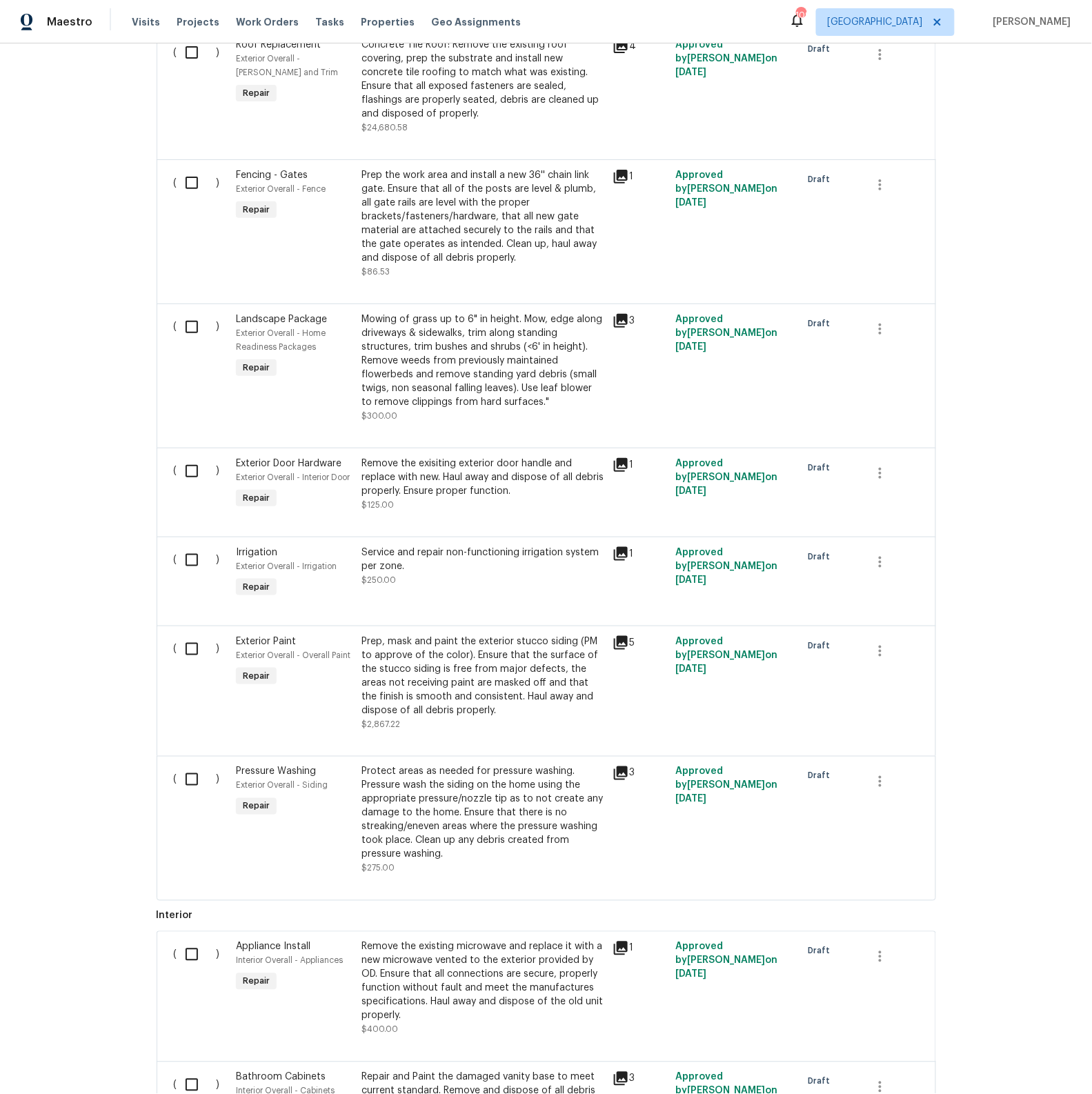
click at [495, 696] on div "Prep, mask and paint the exterior stucco siding (PM to approve of the color). E…" at bounding box center [483, 676] width 243 height 83
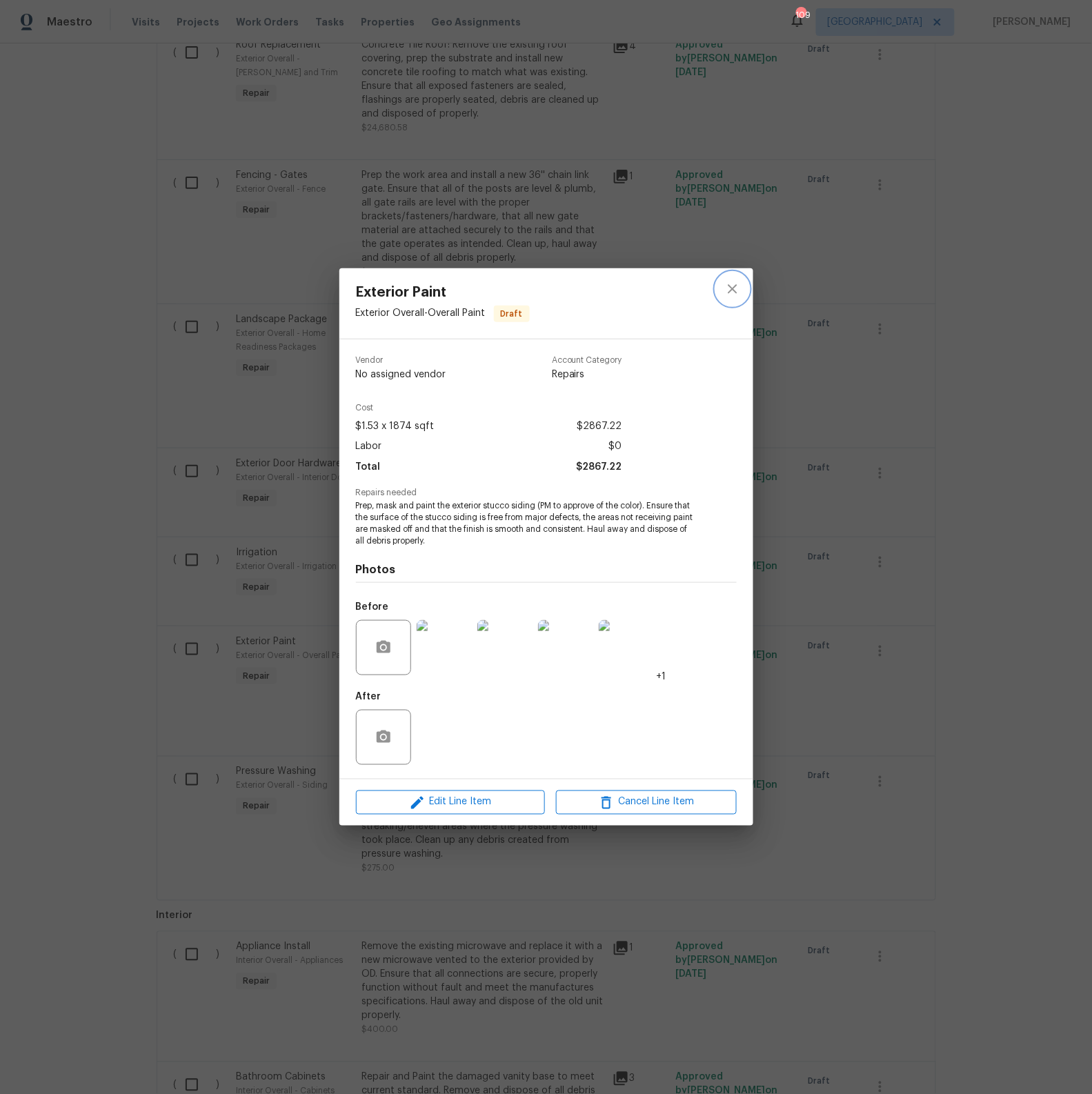
click at [733, 291] on icon "close" at bounding box center [733, 289] width 17 height 17
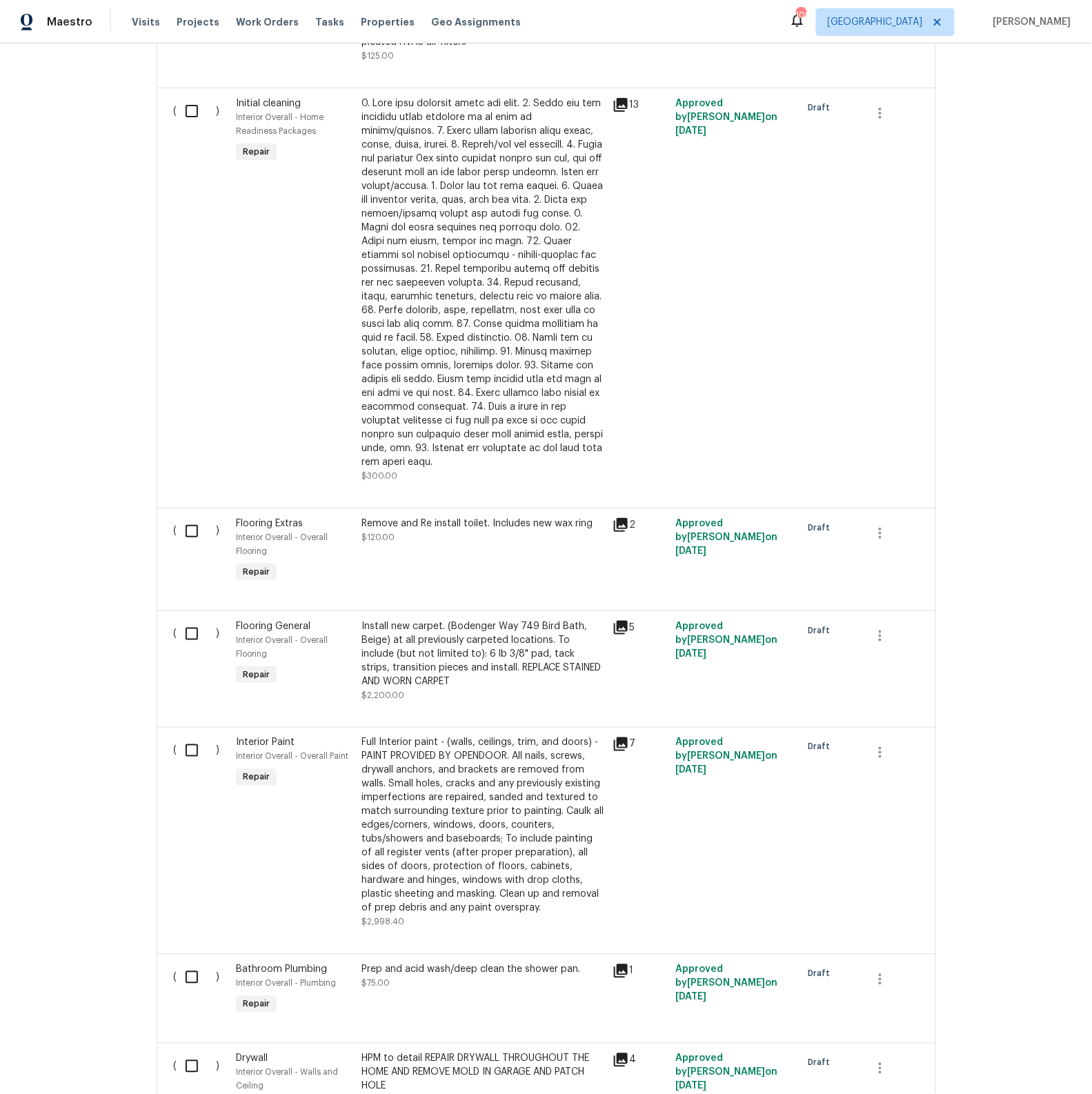
scroll to position [2165, 0]
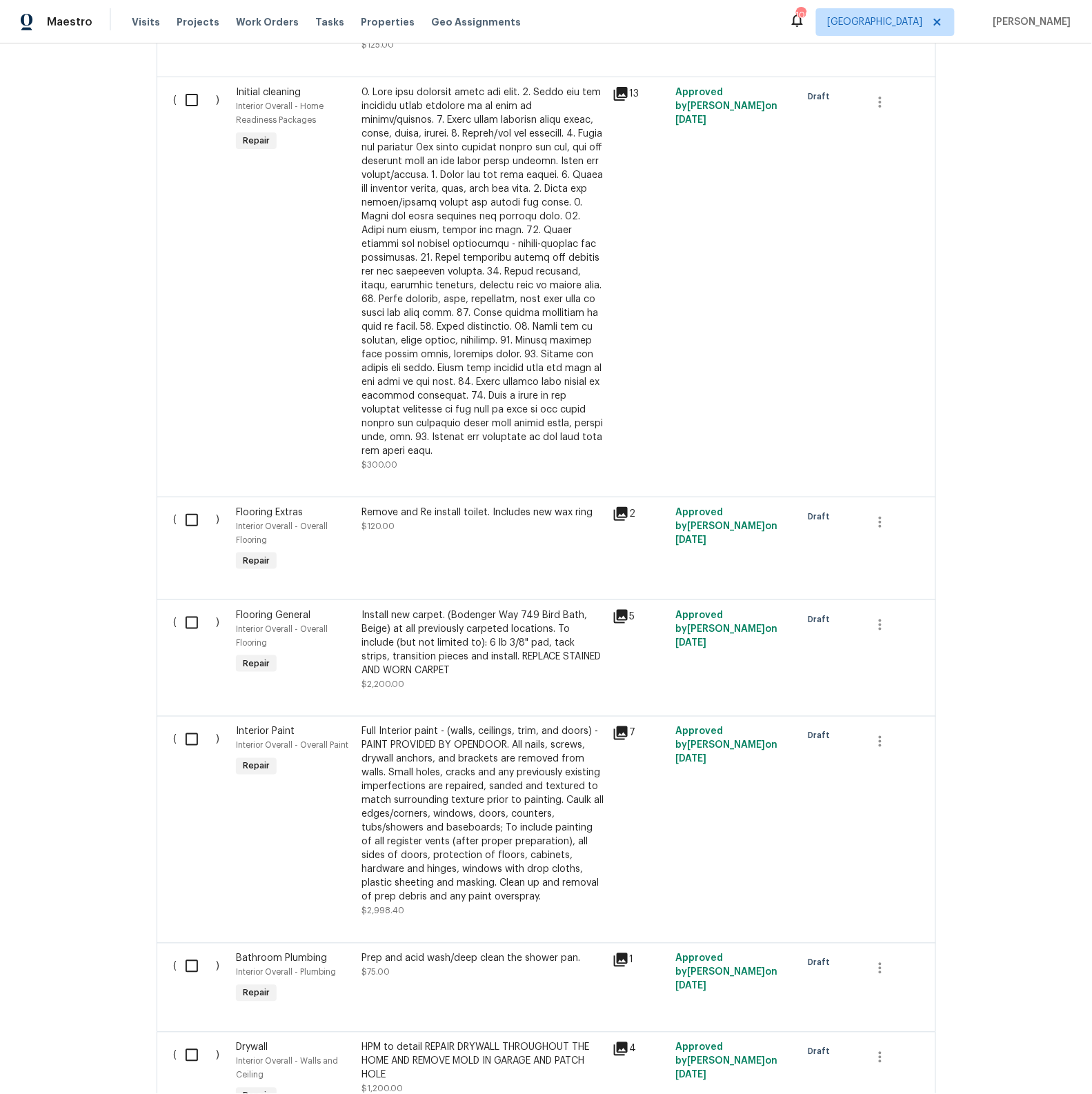
click at [548, 642] on div "Install new carpet. (Bodenger Way 749 Bird Bath, Beige) at all previously carpe…" at bounding box center [483, 643] width 243 height 69
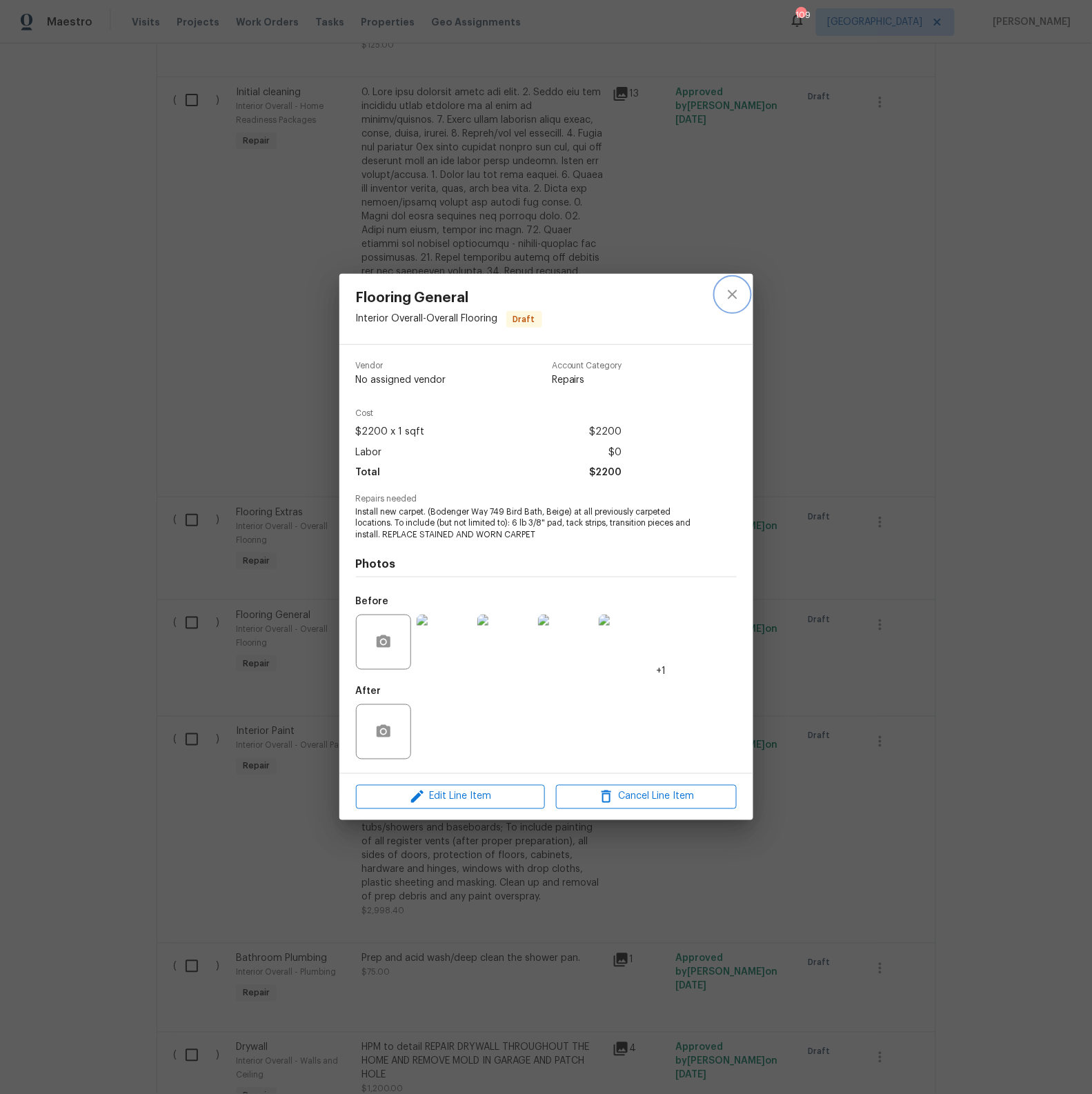
click at [729, 295] on icon "close" at bounding box center [733, 295] width 17 height 17
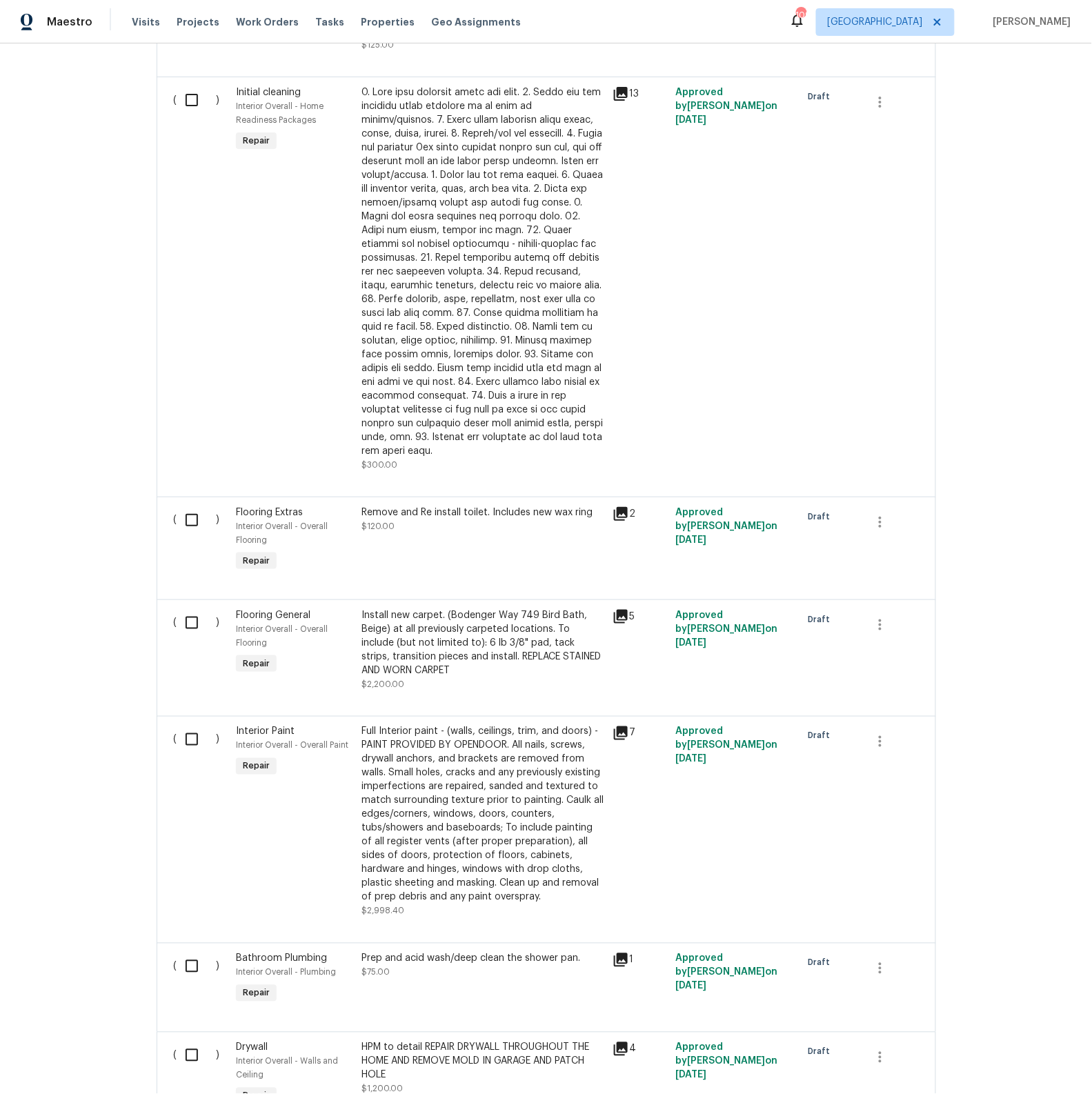
scroll to position [2209, 0]
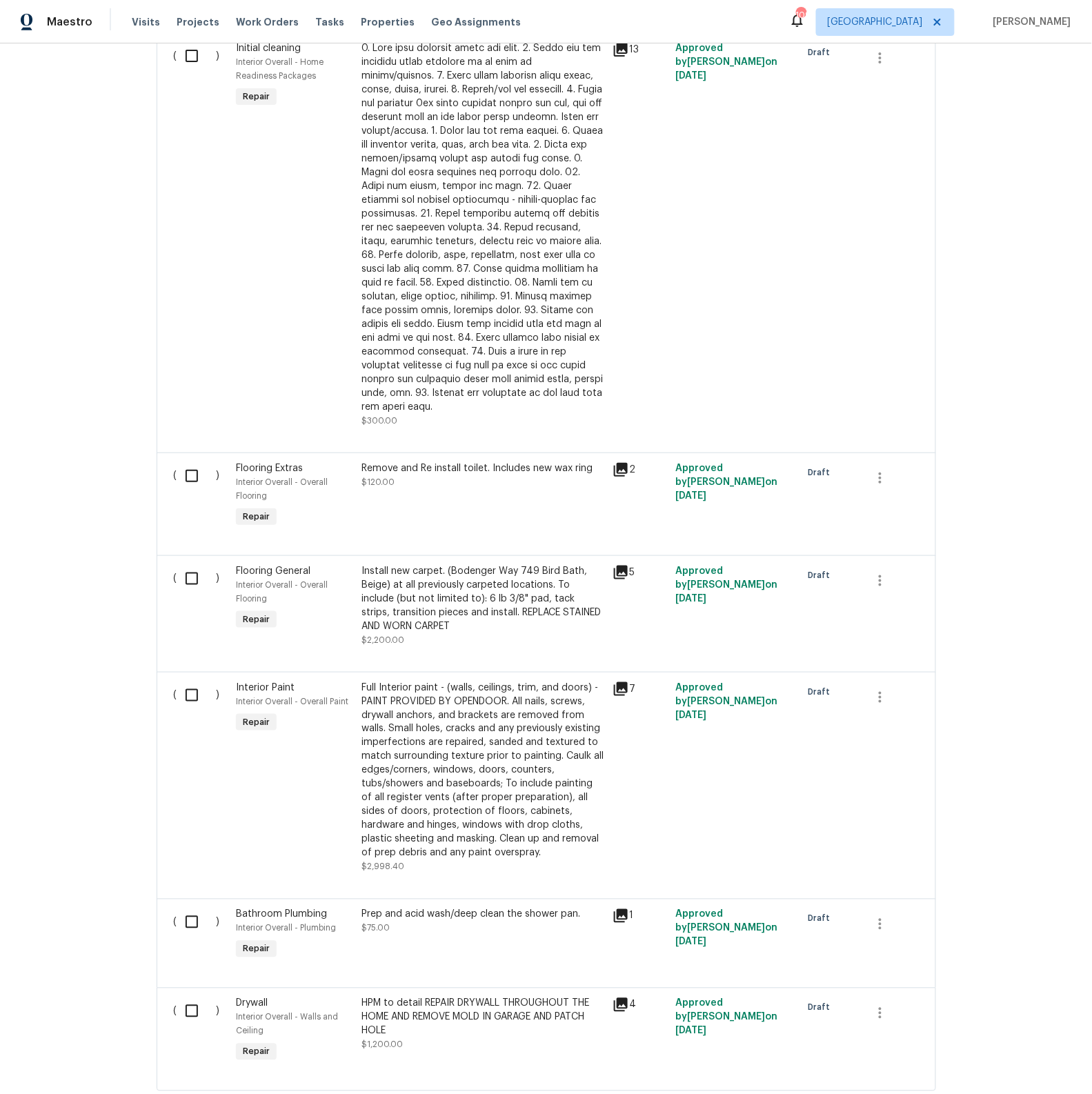
click at [529, 732] on div "Full Interior paint - (walls, ceilings, trim, and doors) - PAINT PROVIDED BY OP…" at bounding box center [483, 770] width 243 height 180
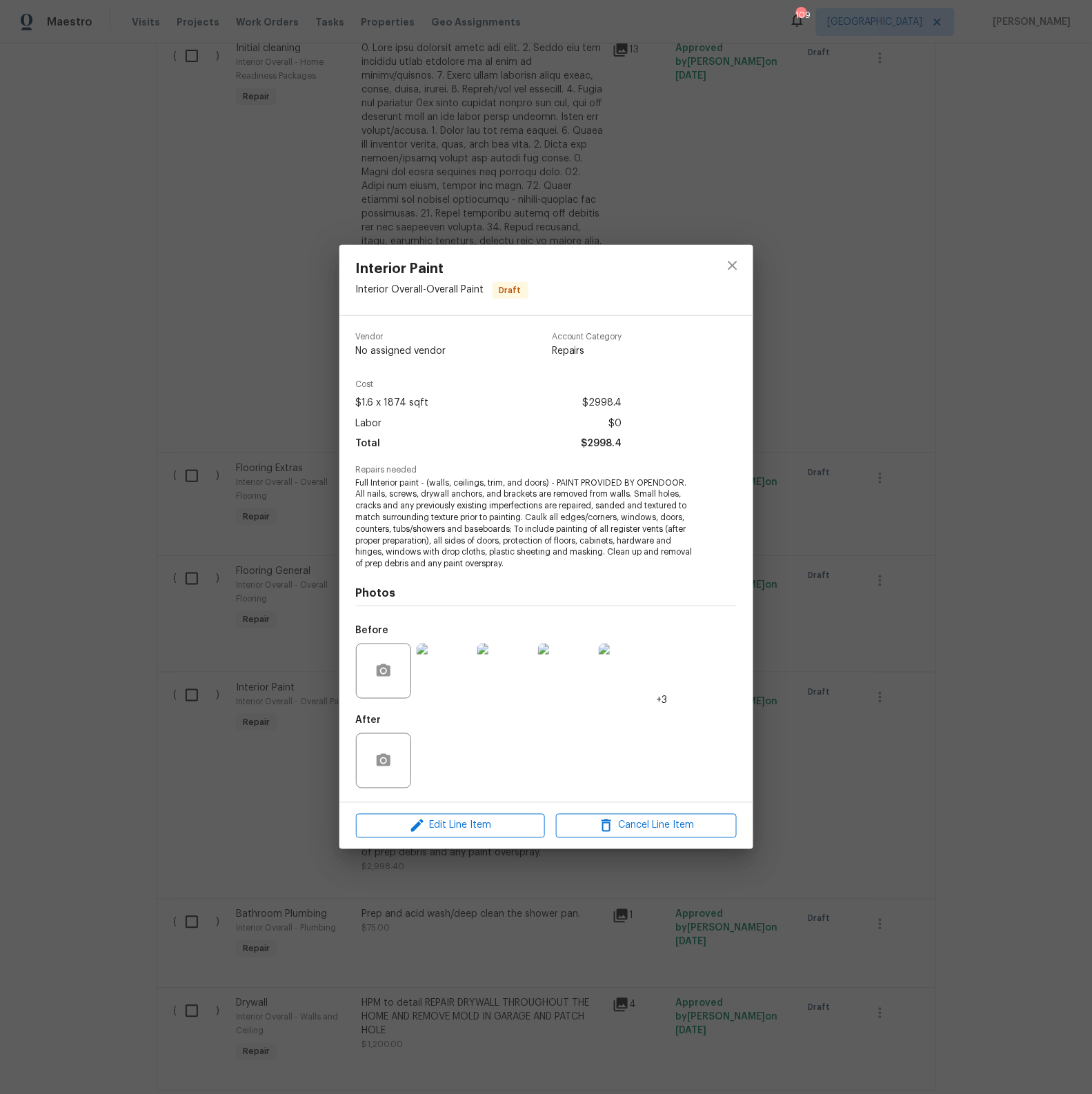
click at [792, 439] on div "Interior Paint Interior Overall - Overall Paint Draft Vendor No assigned vendor…" at bounding box center [546, 547] width 1092 height 1094
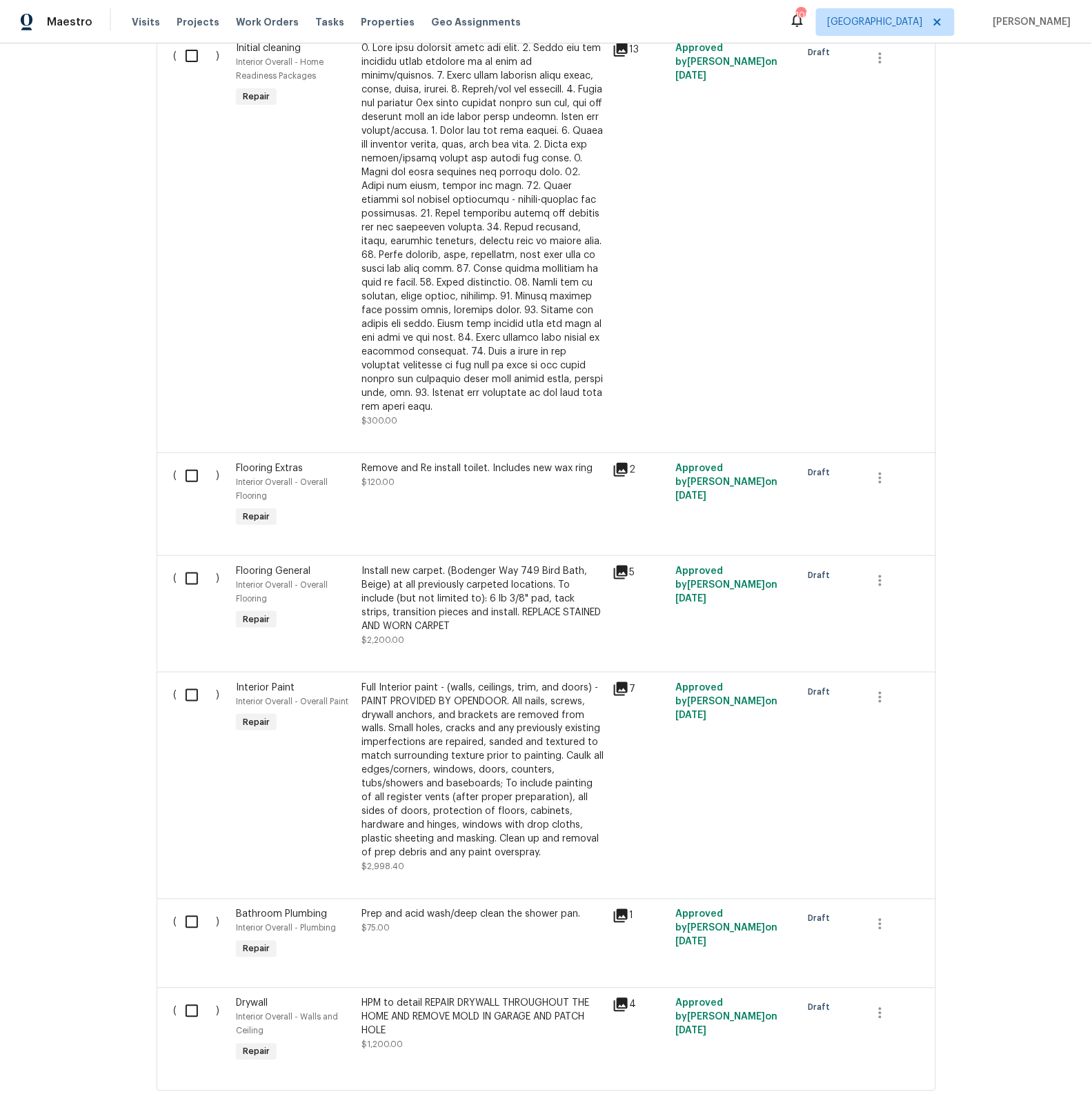
scroll to position [2289, 0]
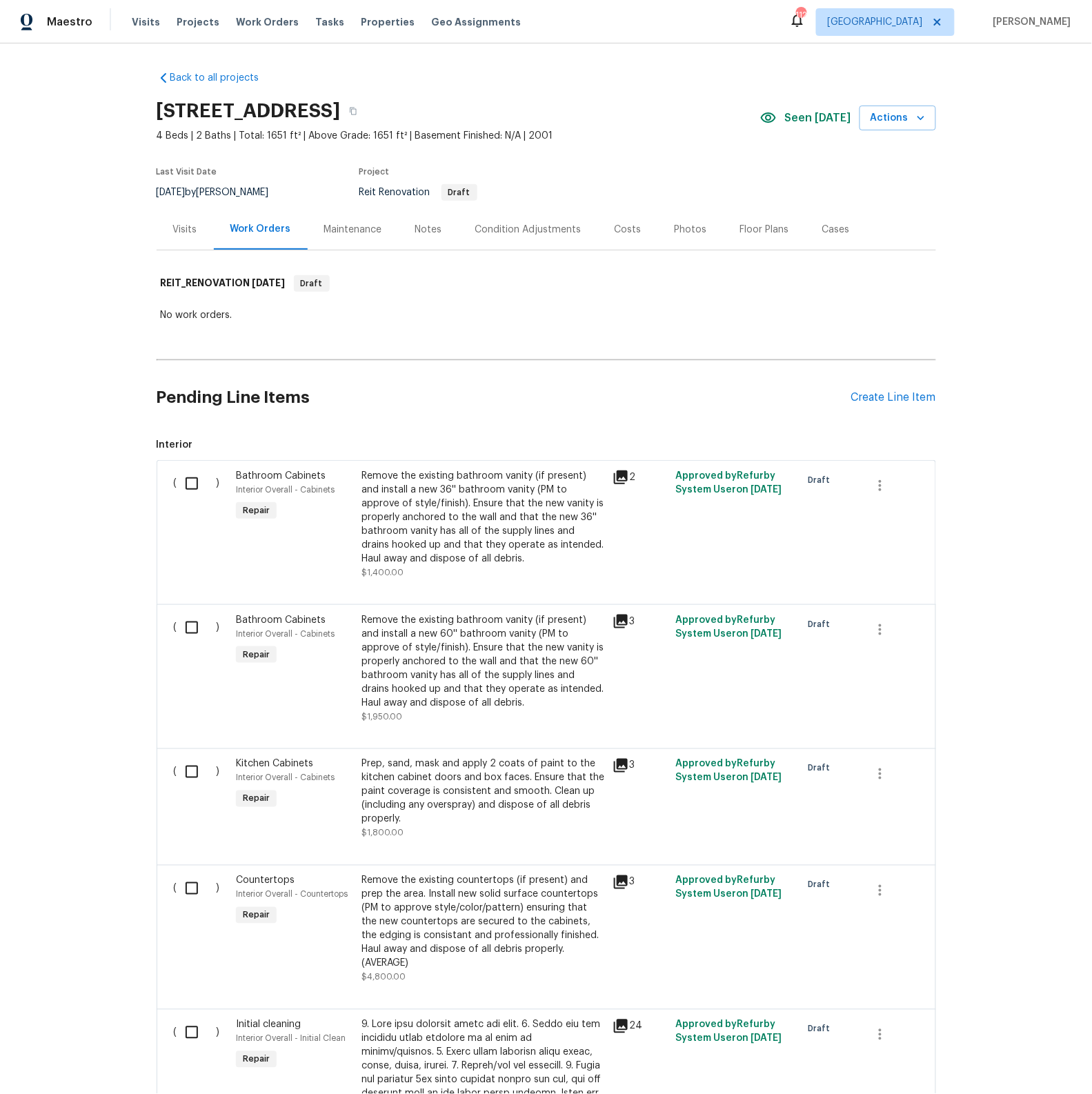
click at [621, 476] on icon at bounding box center [621, 477] width 14 height 14
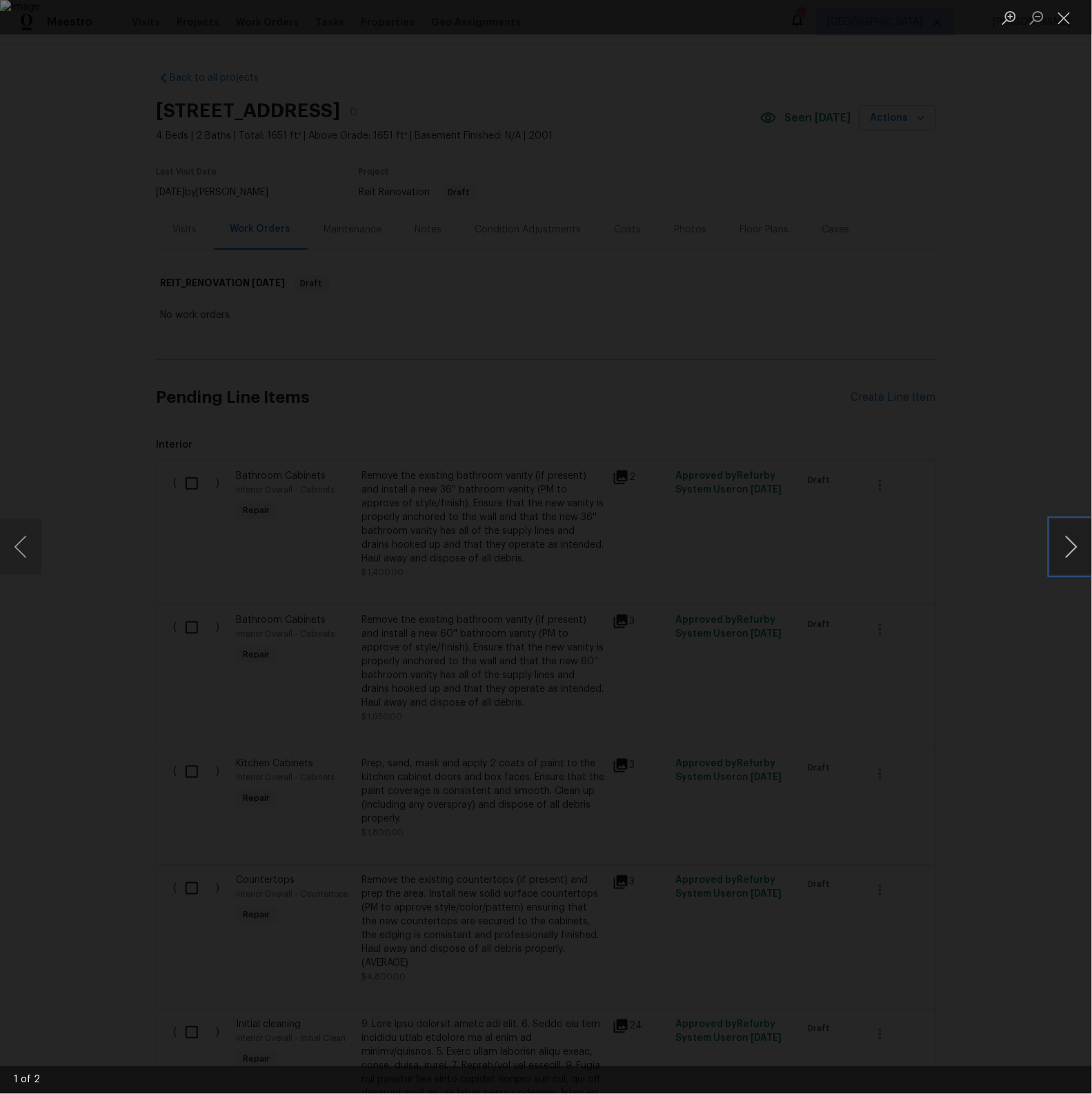
click at [1068, 540] on button "Next image" at bounding box center [1071, 547] width 41 height 55
click at [1061, 21] on button "Close lightbox" at bounding box center [1064, 17] width 28 height 24
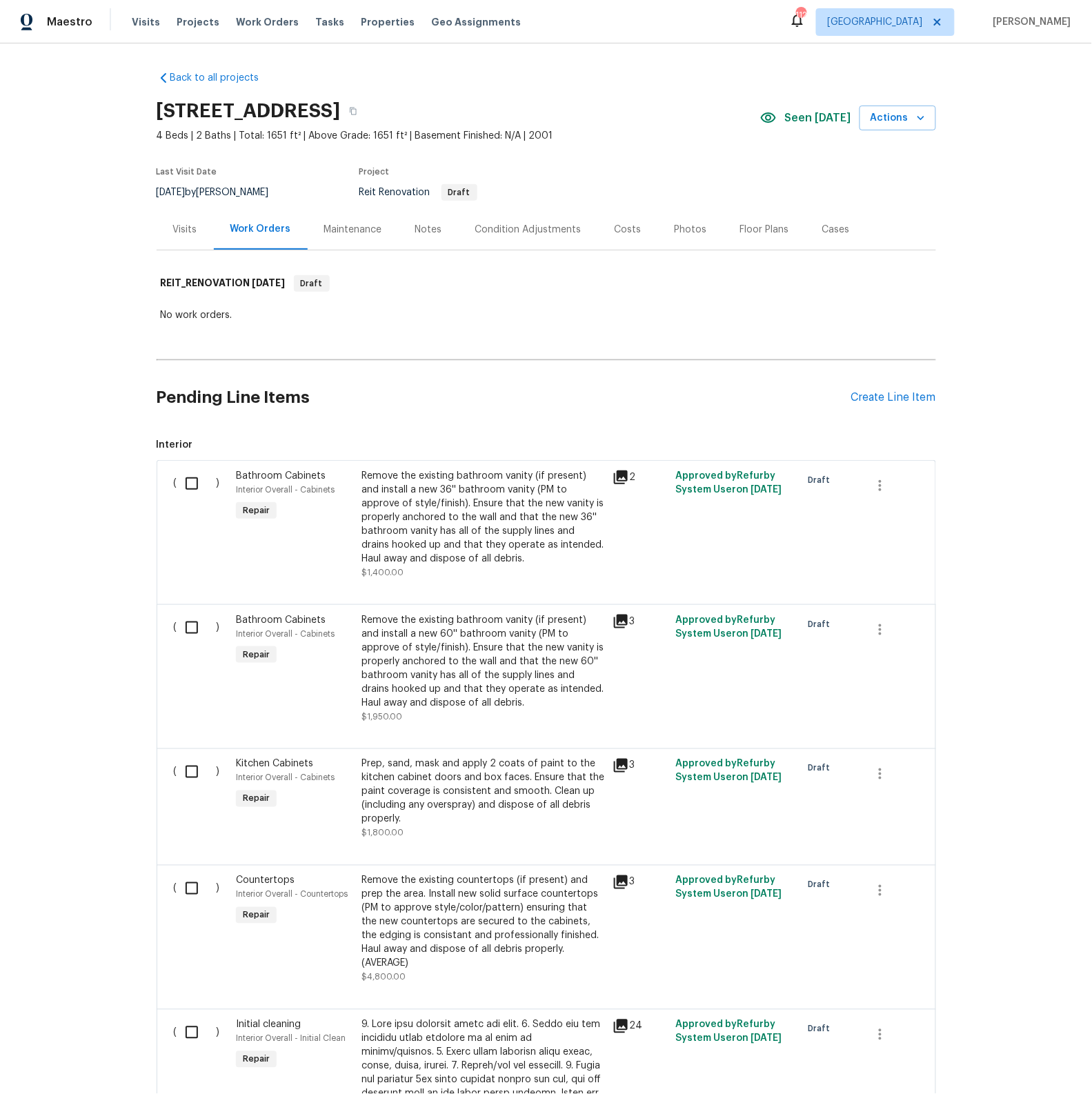
click at [625, 622] on icon at bounding box center [621, 621] width 14 height 14
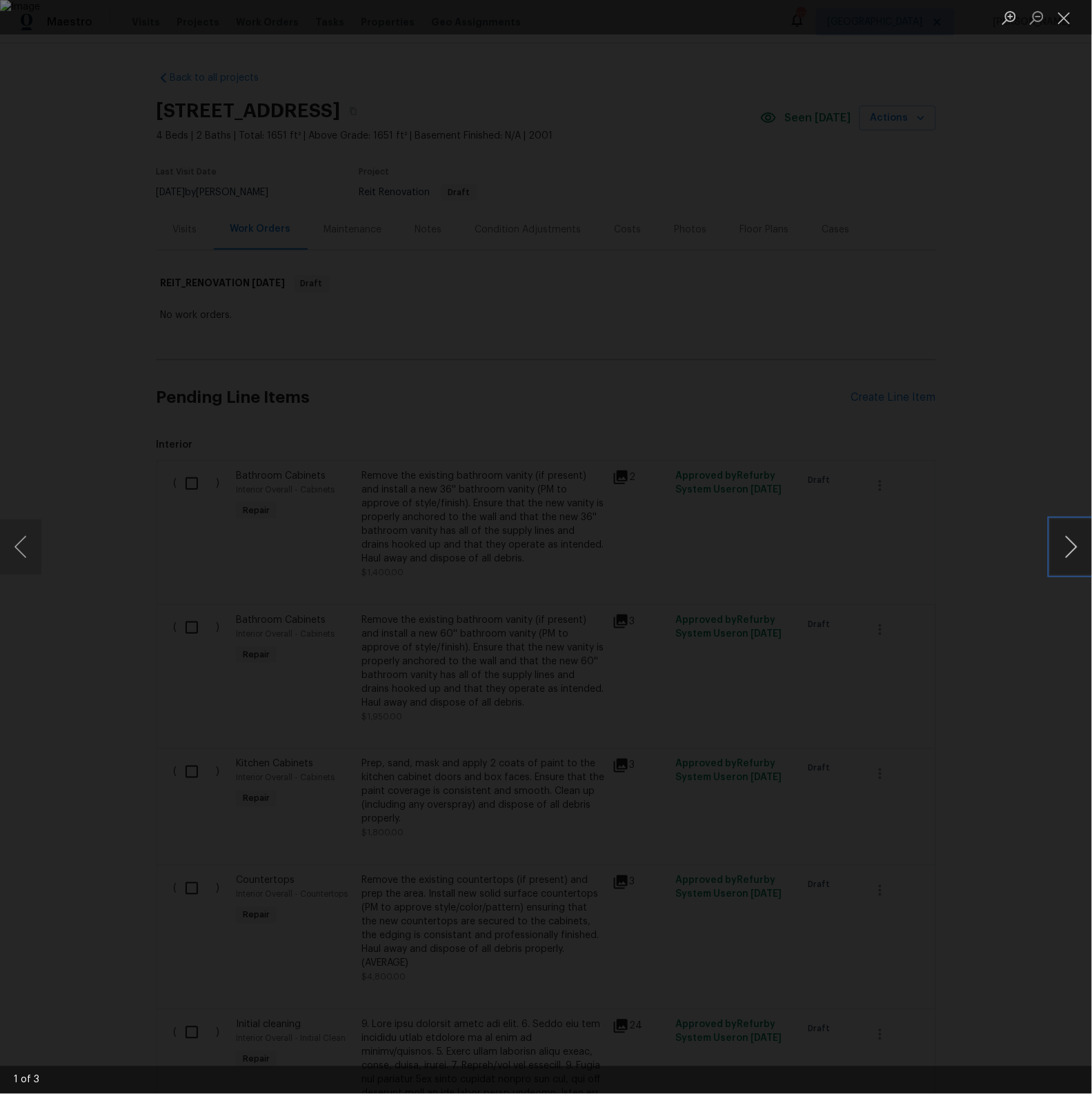
click at [1071, 554] on button "Next image" at bounding box center [1071, 547] width 41 height 55
click at [1064, 19] on button "Close lightbox" at bounding box center [1064, 17] width 28 height 24
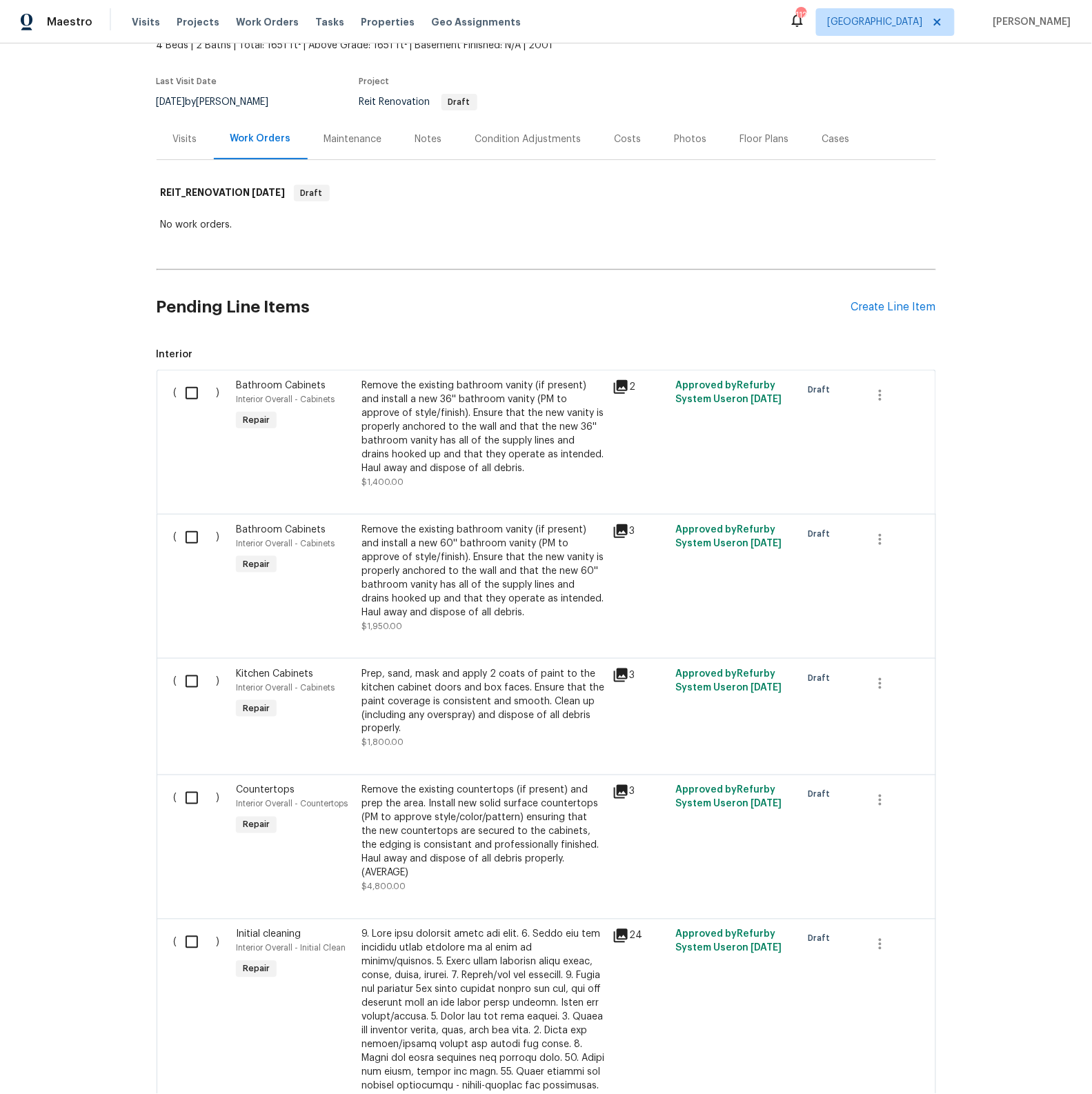
scroll to position [153, 0]
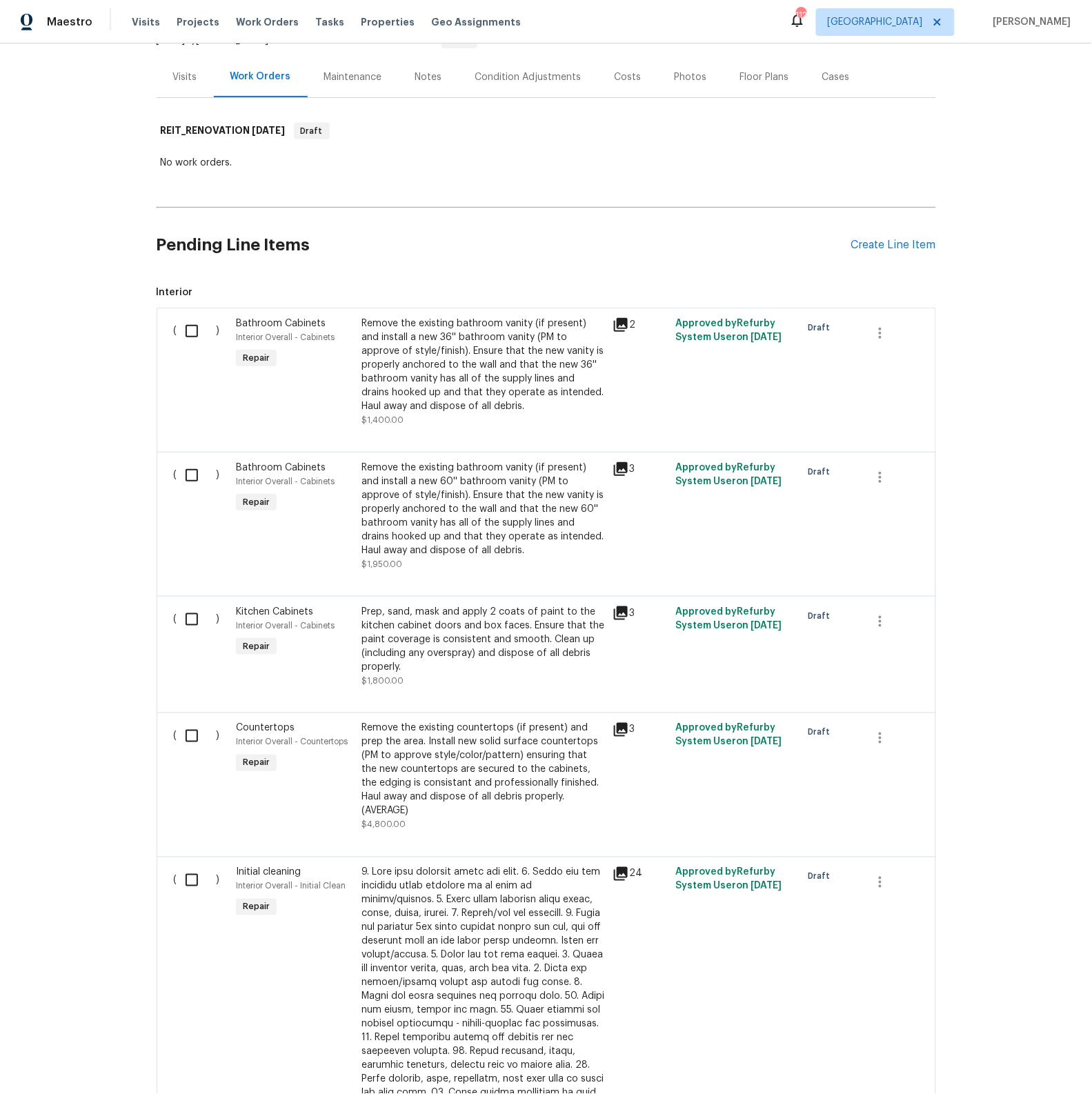
click at [624, 613] on icon at bounding box center [621, 613] width 17 height 17
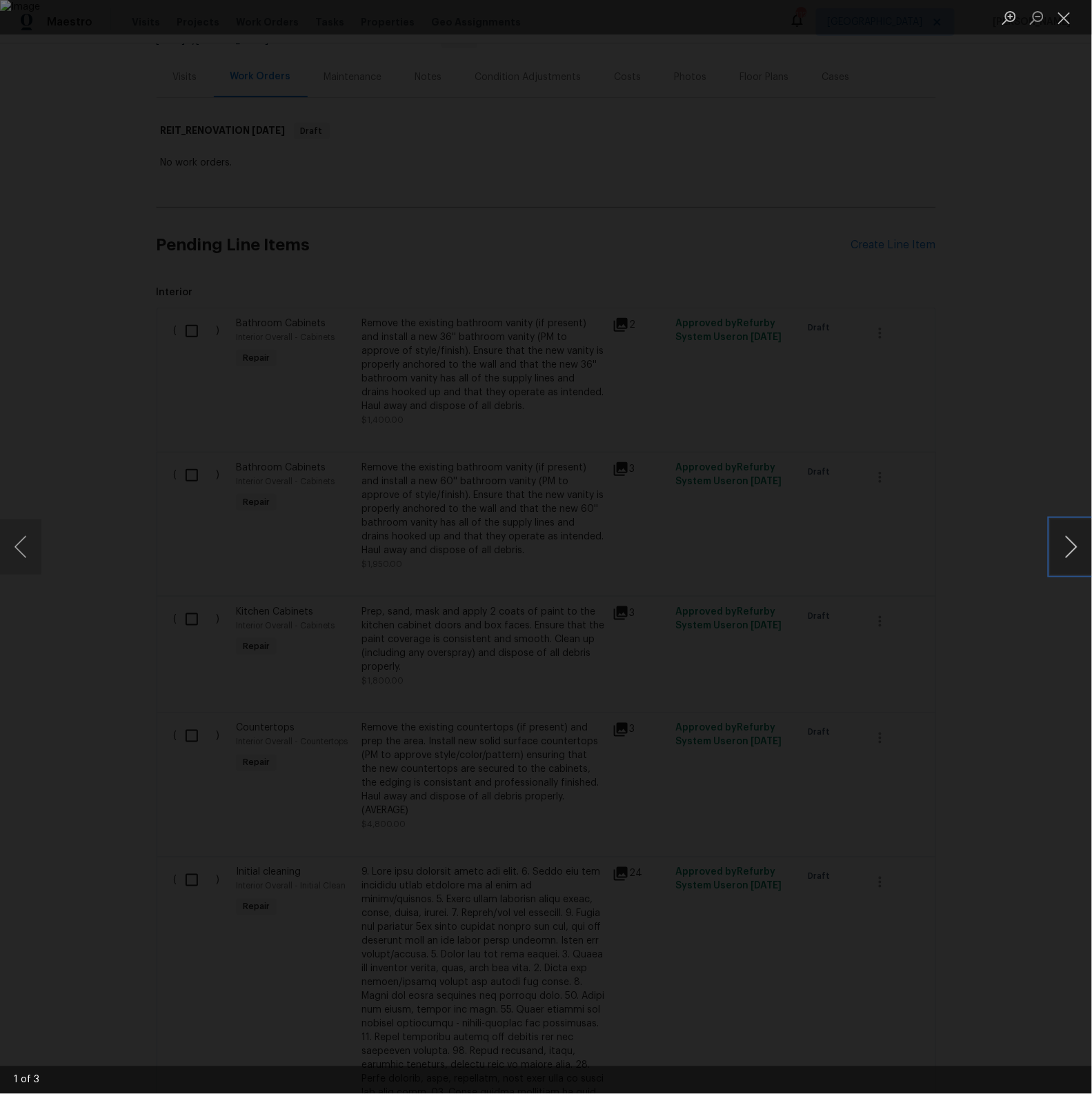
click at [1077, 552] on button "Next image" at bounding box center [1071, 547] width 41 height 55
click at [1065, 23] on button "Close lightbox" at bounding box center [1064, 17] width 28 height 24
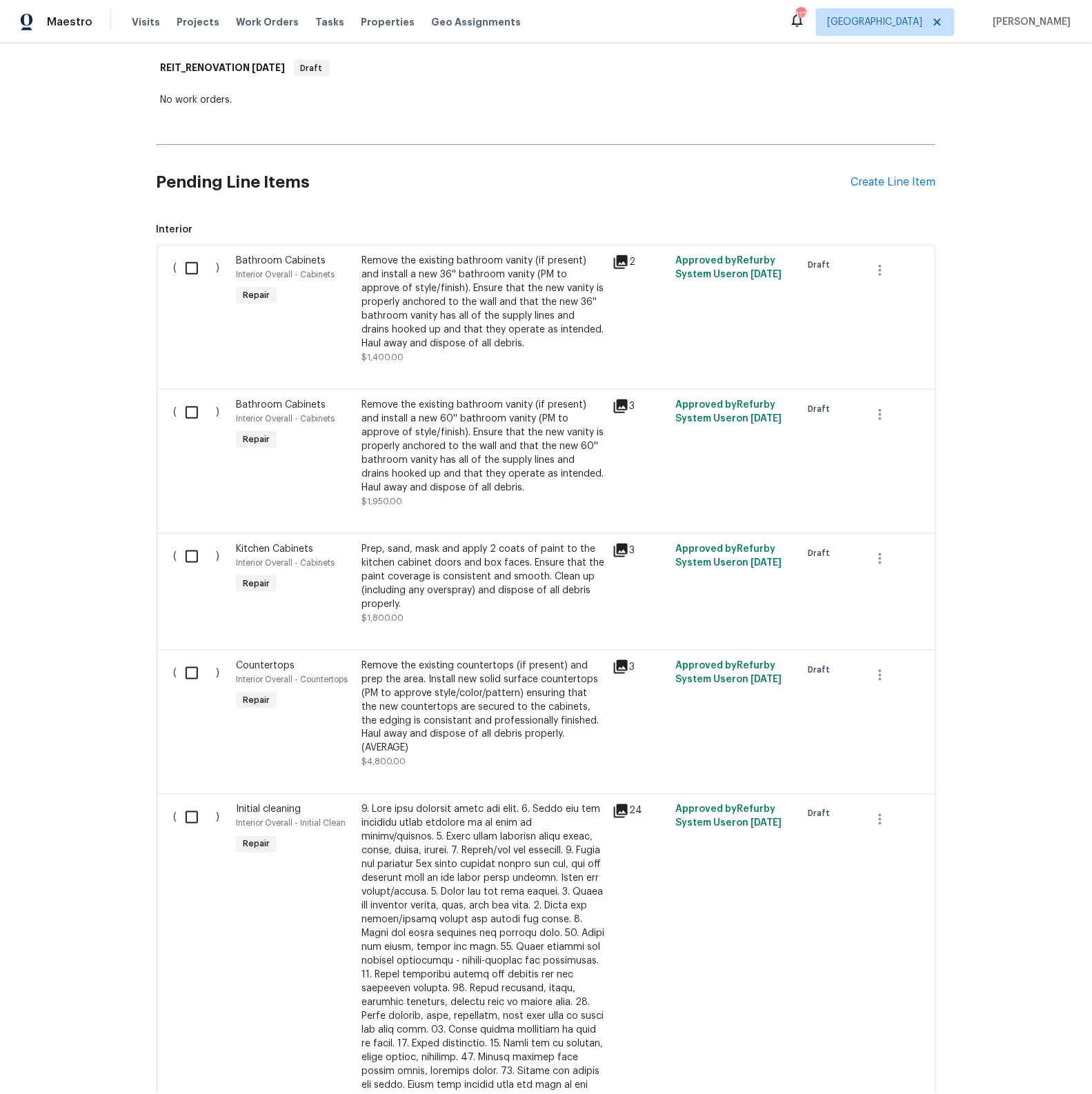
scroll to position [228, 0]
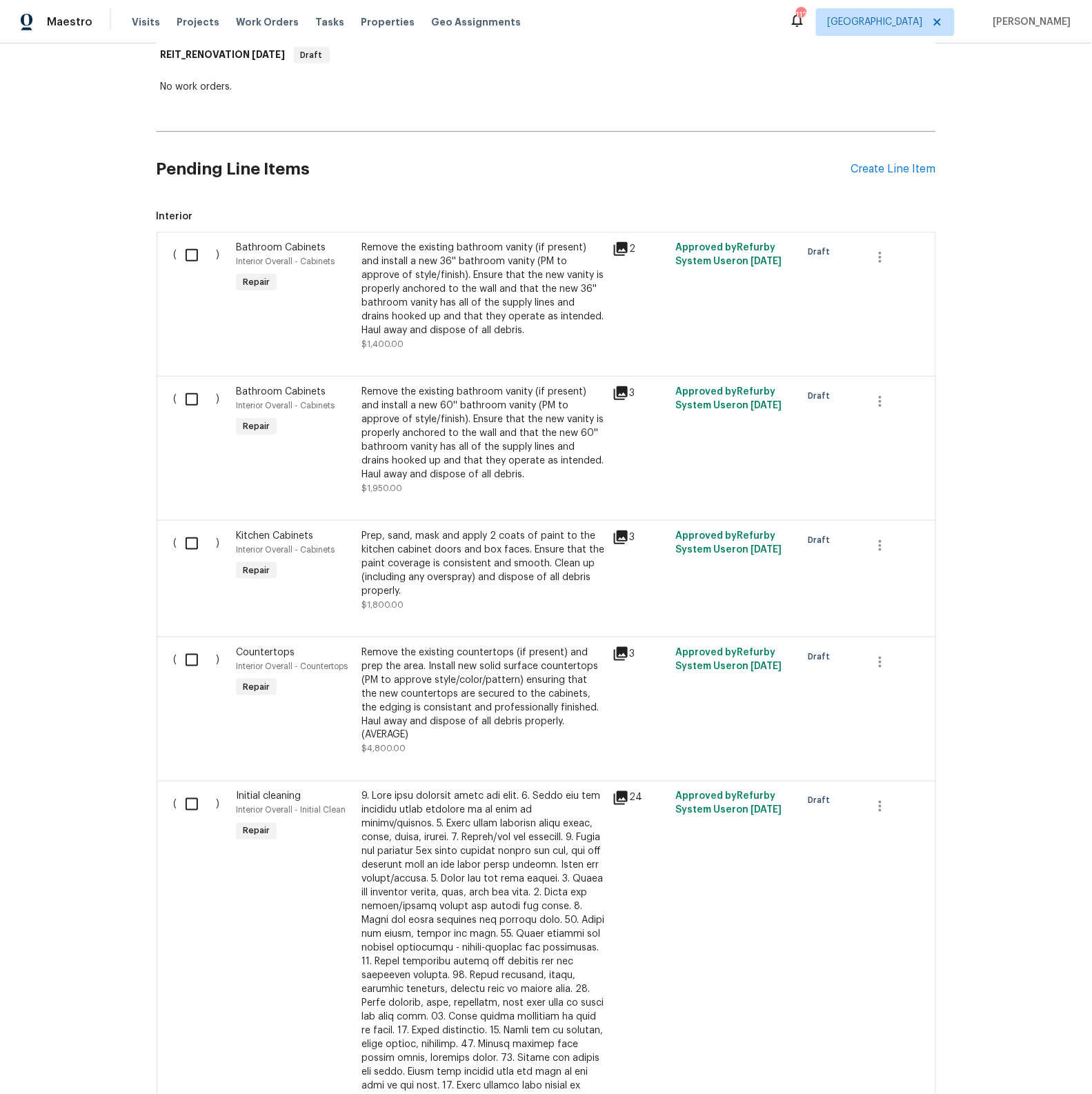
click at [622, 660] on icon at bounding box center [621, 654] width 17 height 17
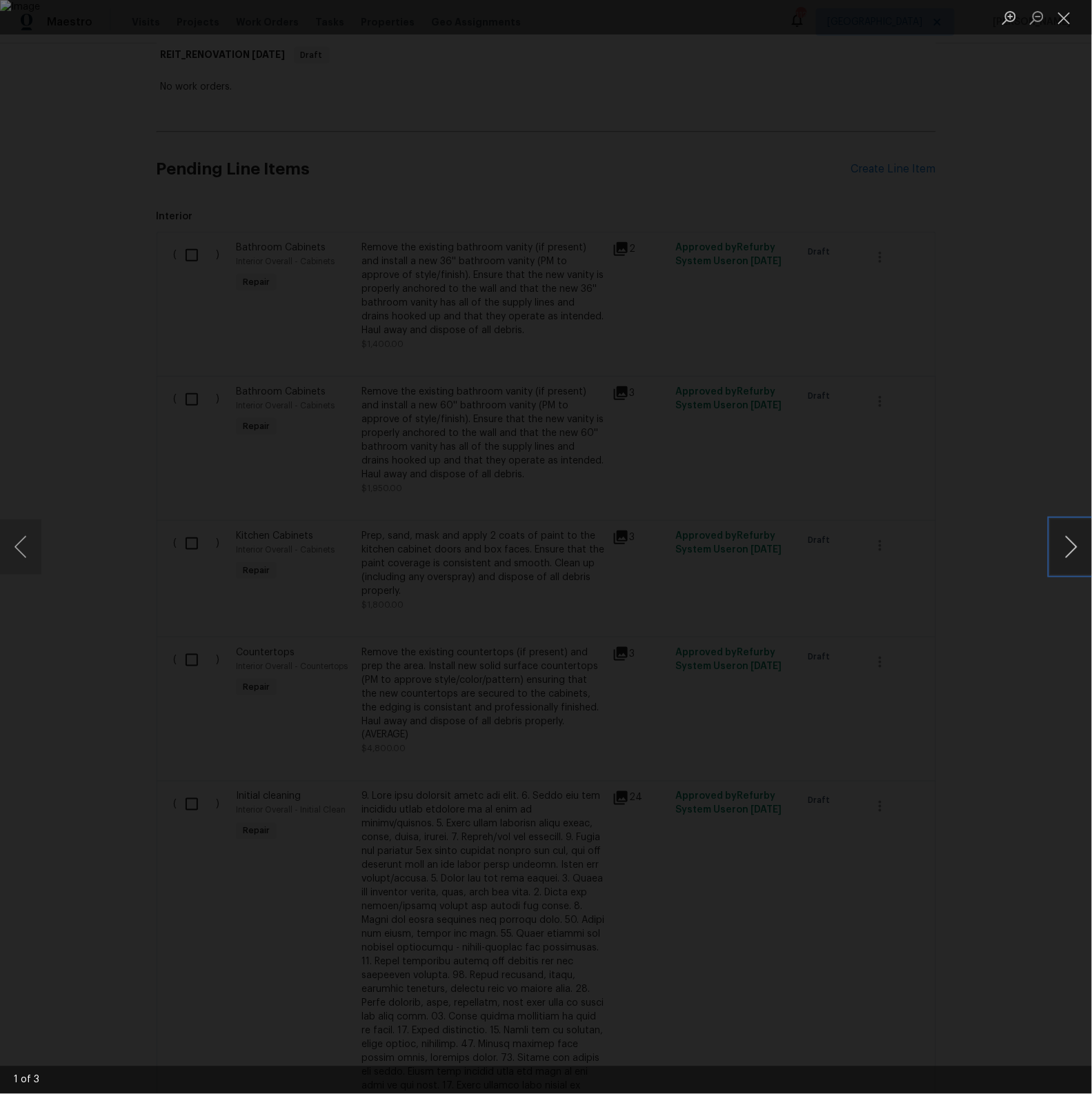
click at [1071, 551] on button "Next image" at bounding box center [1071, 547] width 41 height 55
click at [1069, 20] on button "Close lightbox" at bounding box center [1064, 17] width 28 height 24
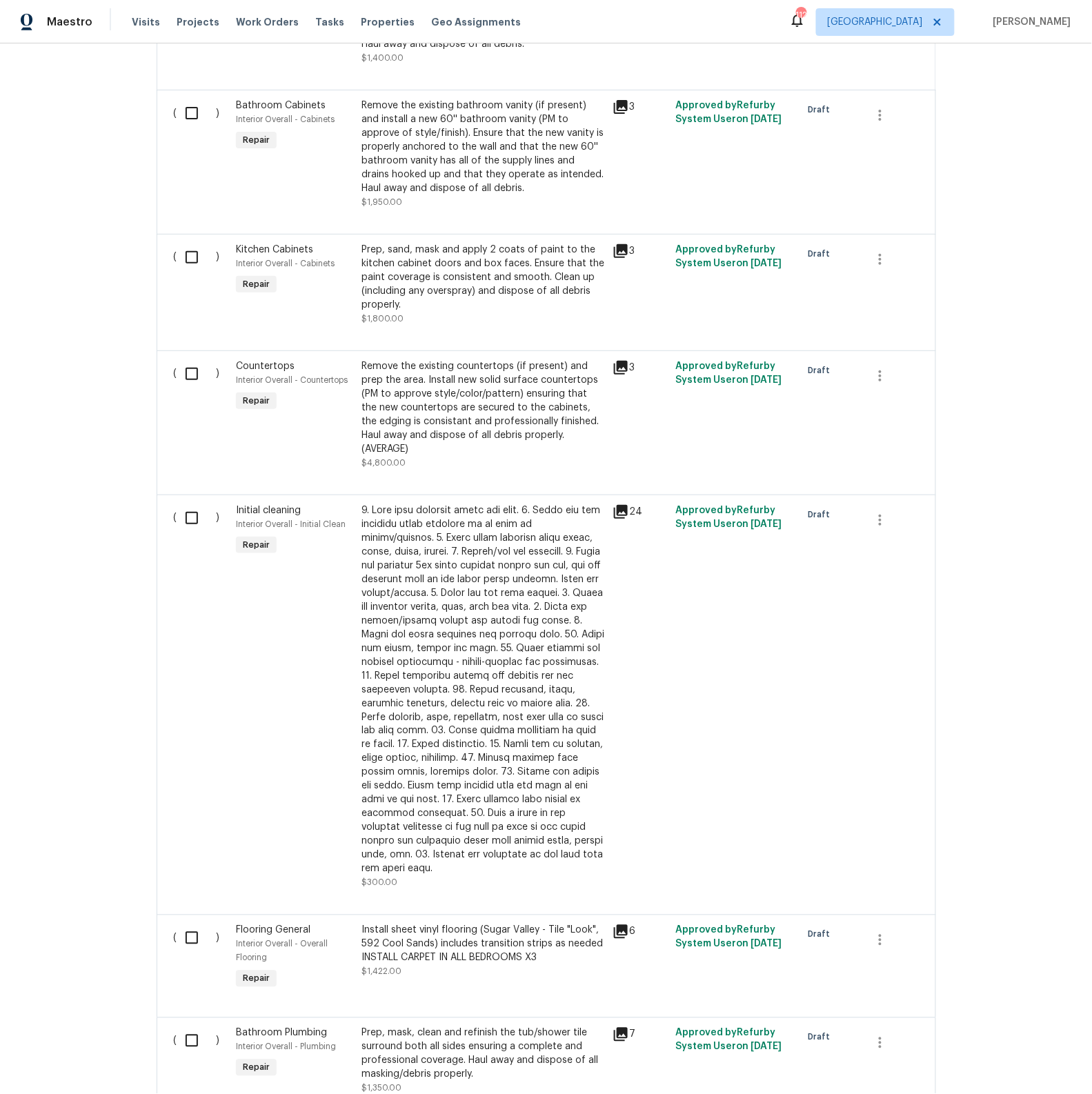
scroll to position [609, 0]
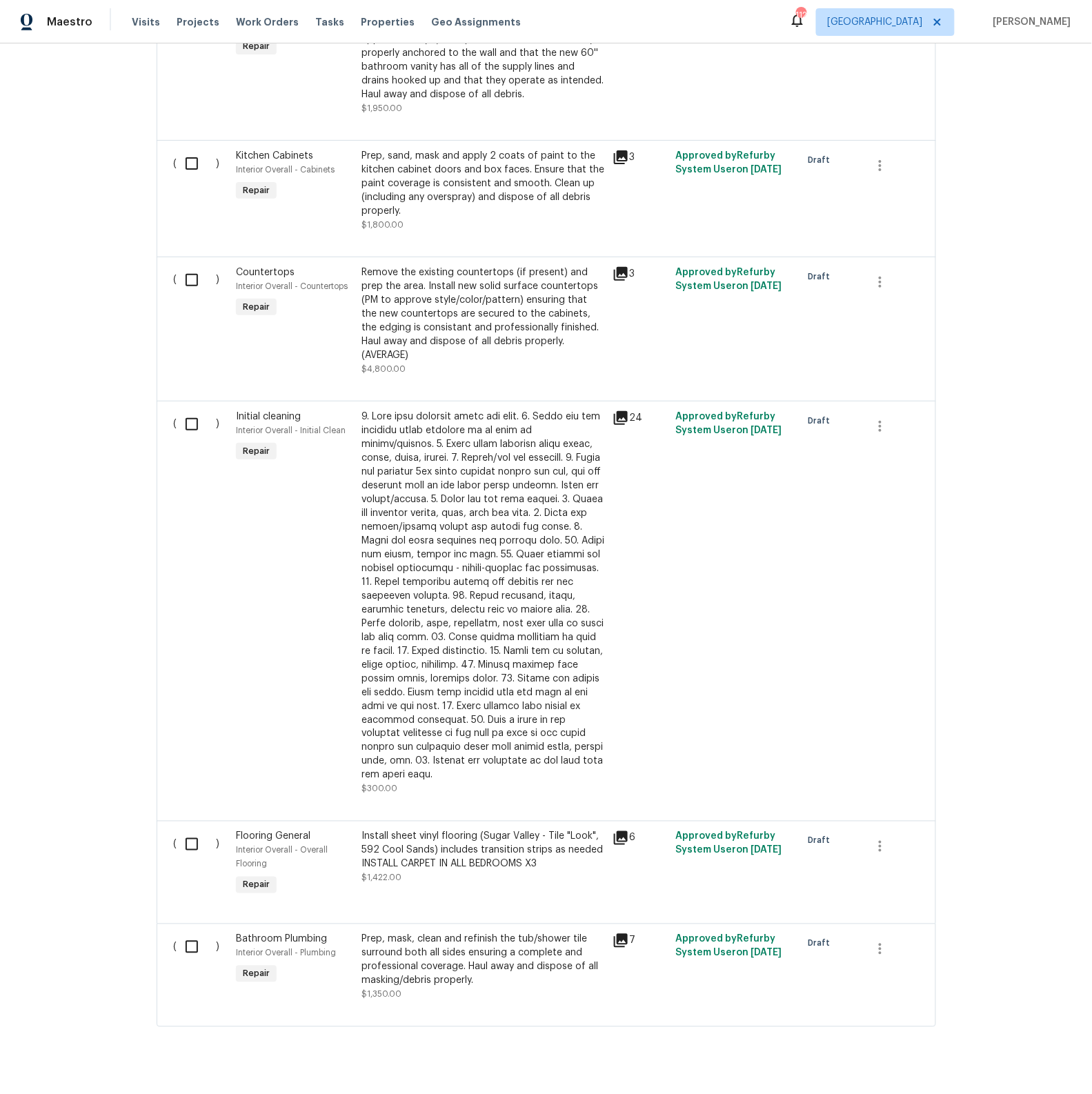
click at [622, 830] on icon at bounding box center [621, 838] width 17 height 17
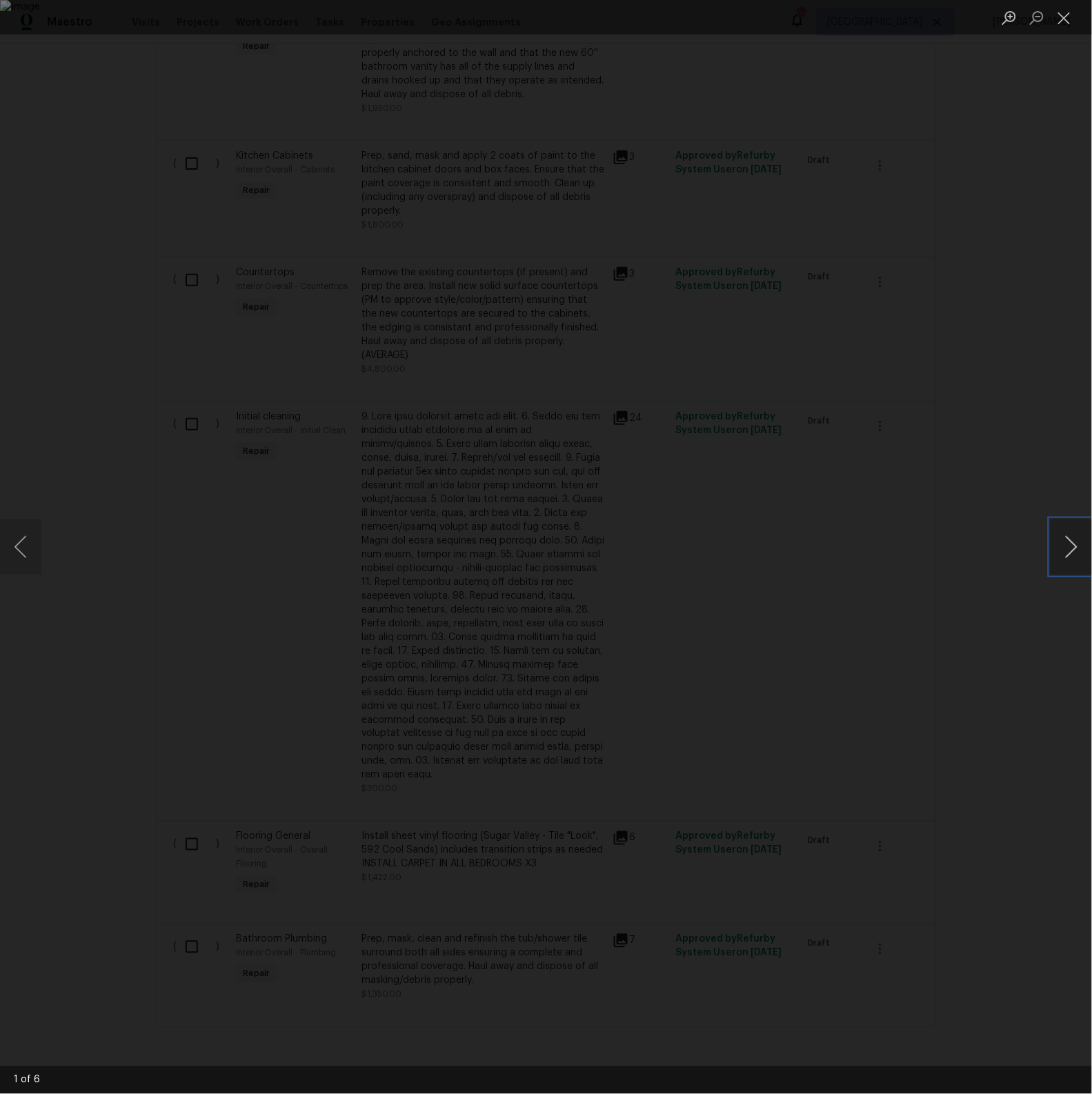
click at [1066, 551] on button "Next image" at bounding box center [1071, 547] width 41 height 55
click at [1068, 19] on button "Close lightbox" at bounding box center [1064, 17] width 28 height 24
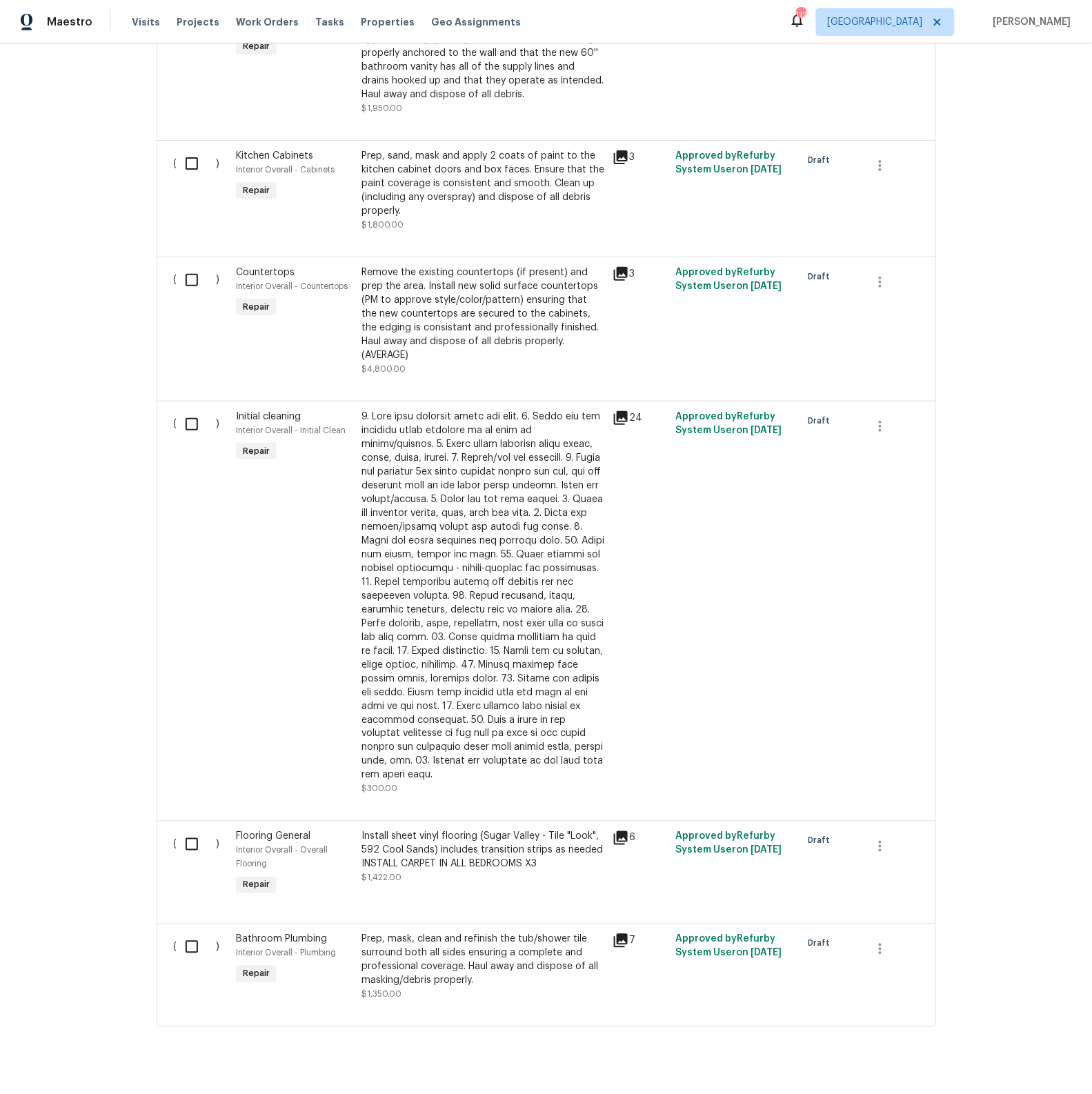
scroll to position [0, 0]
